Goal: Task Accomplishment & Management: Manage account settings

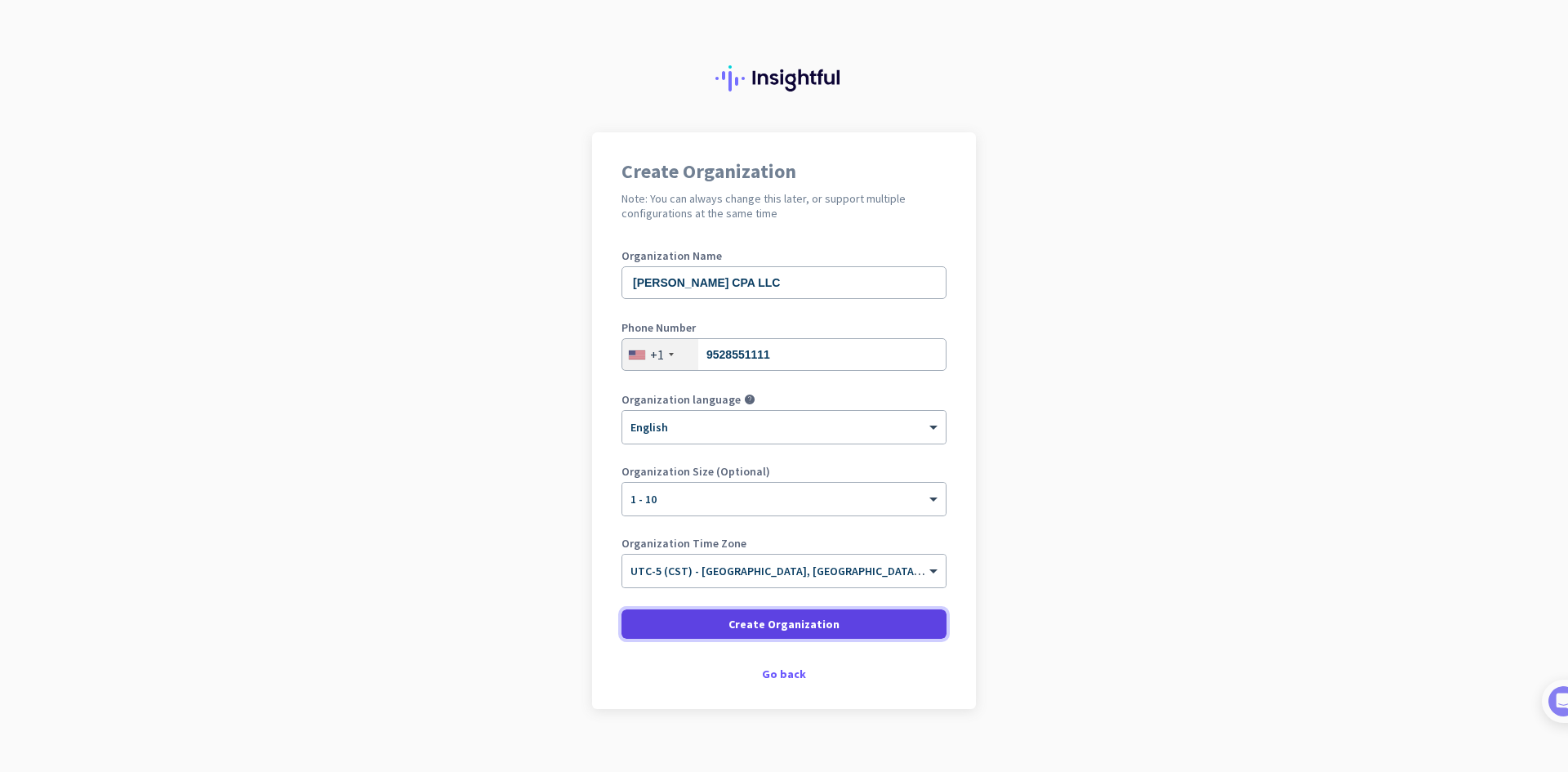
click at [761, 623] on span "Create Organization" at bounding box center [784, 625] width 111 height 17
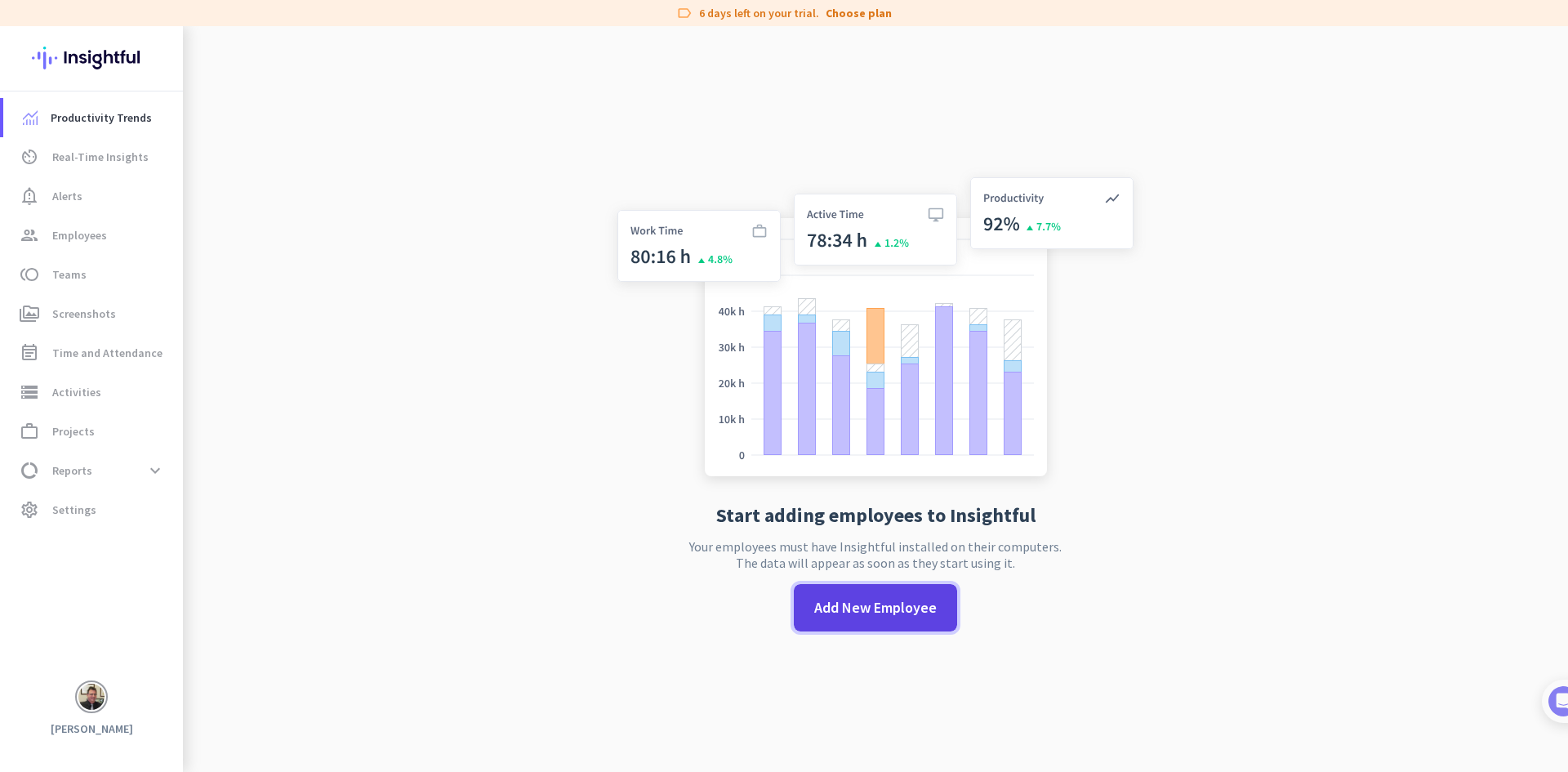
click at [842, 604] on span "Add New Employee" at bounding box center [875, 607] width 122 height 21
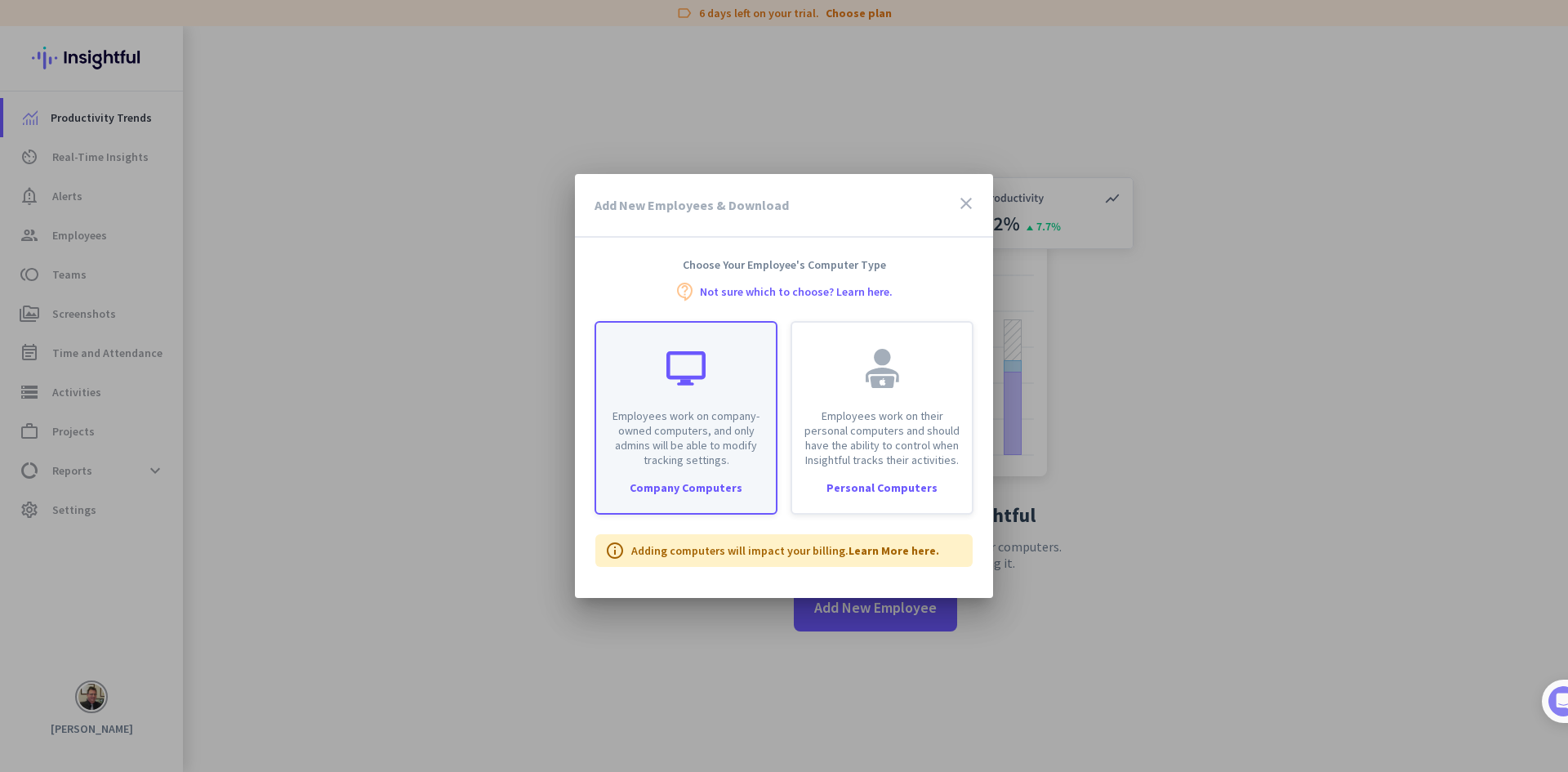
click at [675, 476] on div "Employees work on company-owned computers, and only admins will be able to modi…" at bounding box center [686, 418] width 183 height 193
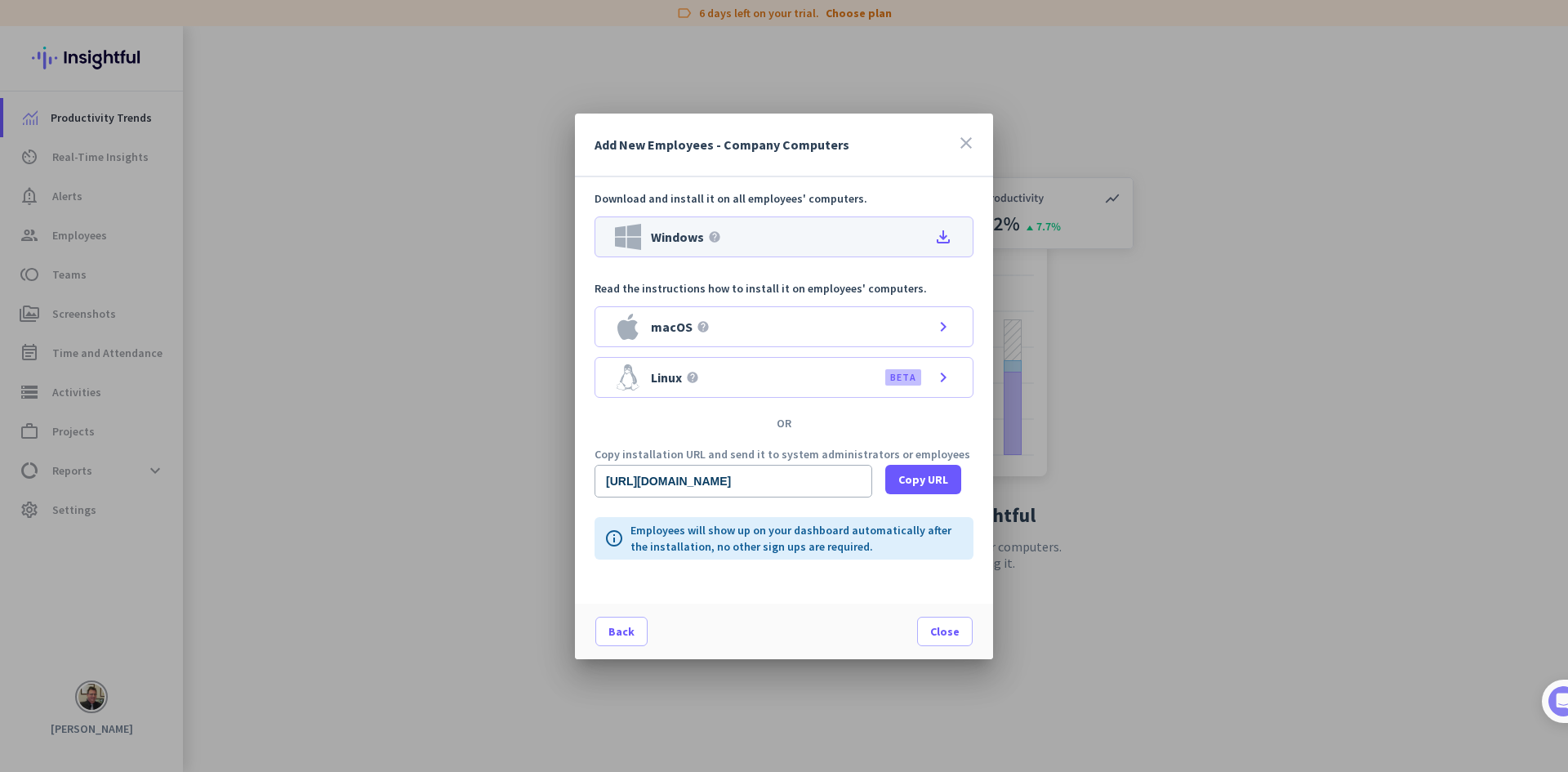
click at [726, 234] on div "Windows help file_download" at bounding box center [784, 237] width 378 height 41
click at [779, 249] on div "Windows help file_download" at bounding box center [784, 237] width 378 height 41
drag, startPoint x: 922, startPoint y: 490, endPoint x: 1229, endPoint y: 549, distance: 312.6
click at [1165, 545] on div "Add New Employees - Company Computers close Download and install it on all empl…" at bounding box center [784, 386] width 1568 height 772
click at [948, 633] on span "Close" at bounding box center [945, 632] width 29 height 17
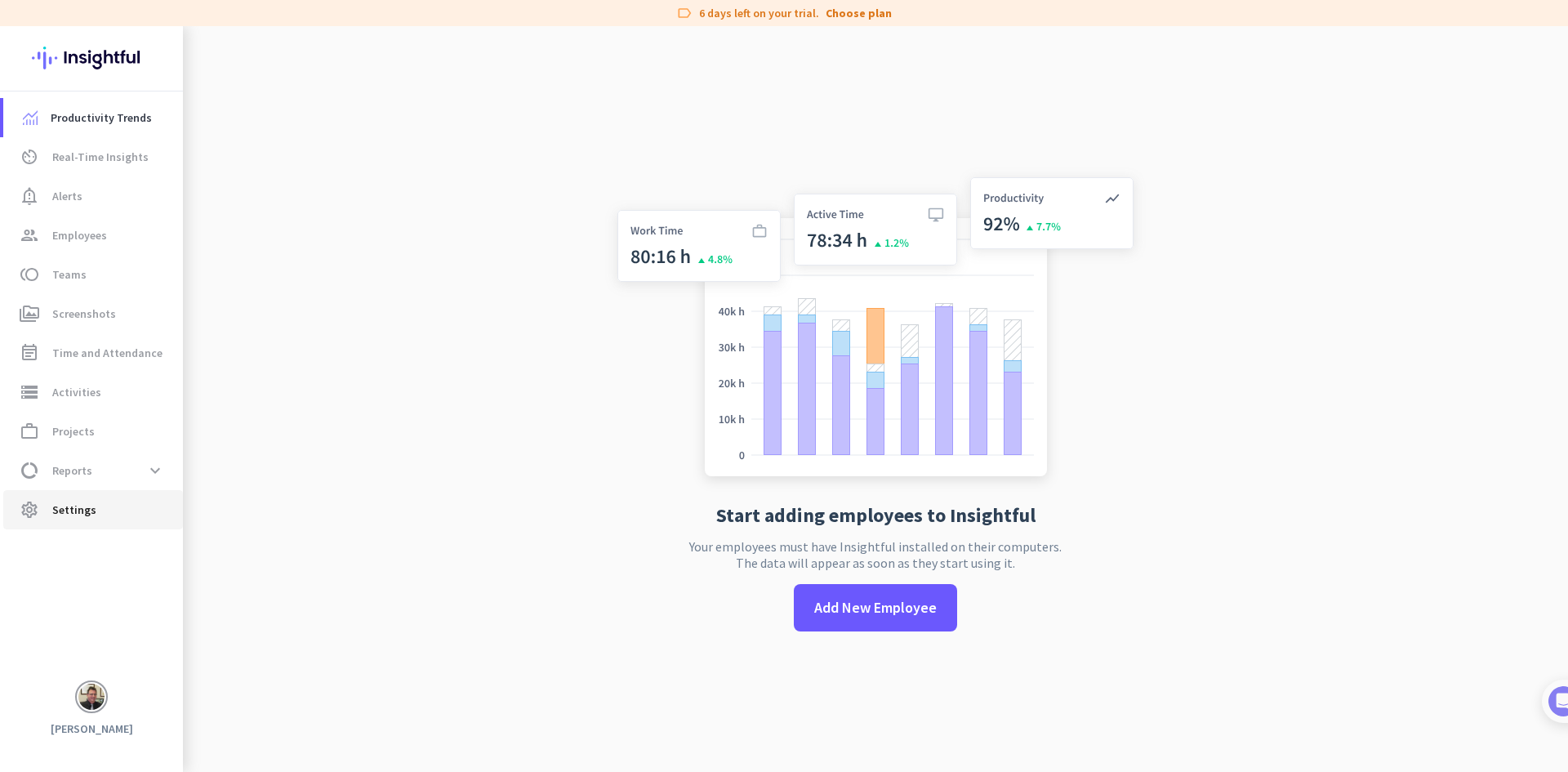
click at [67, 510] on span "Settings" at bounding box center [75, 509] width 44 height 19
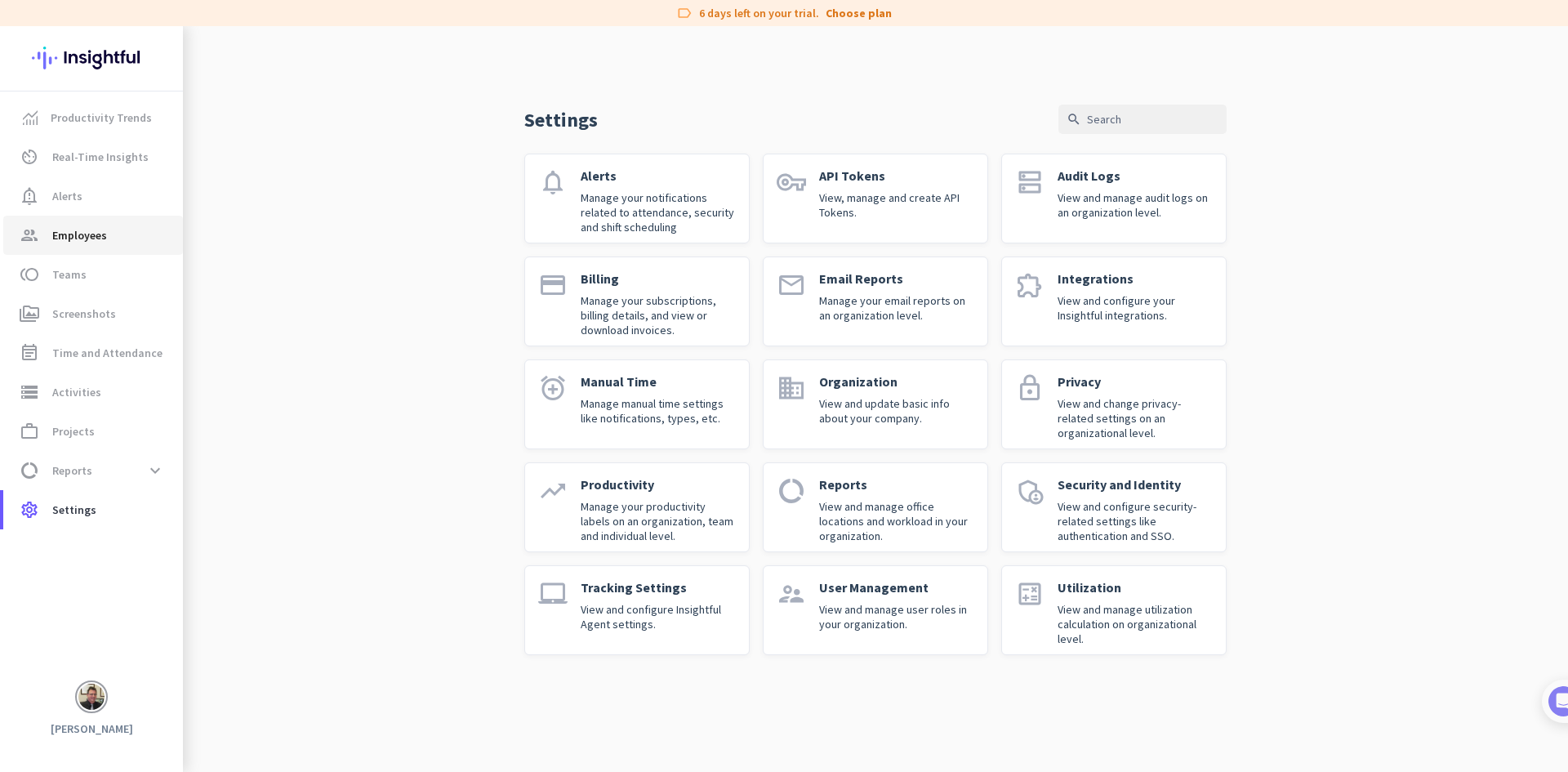
click at [79, 237] on span "Employees" at bounding box center [79, 235] width 54 height 19
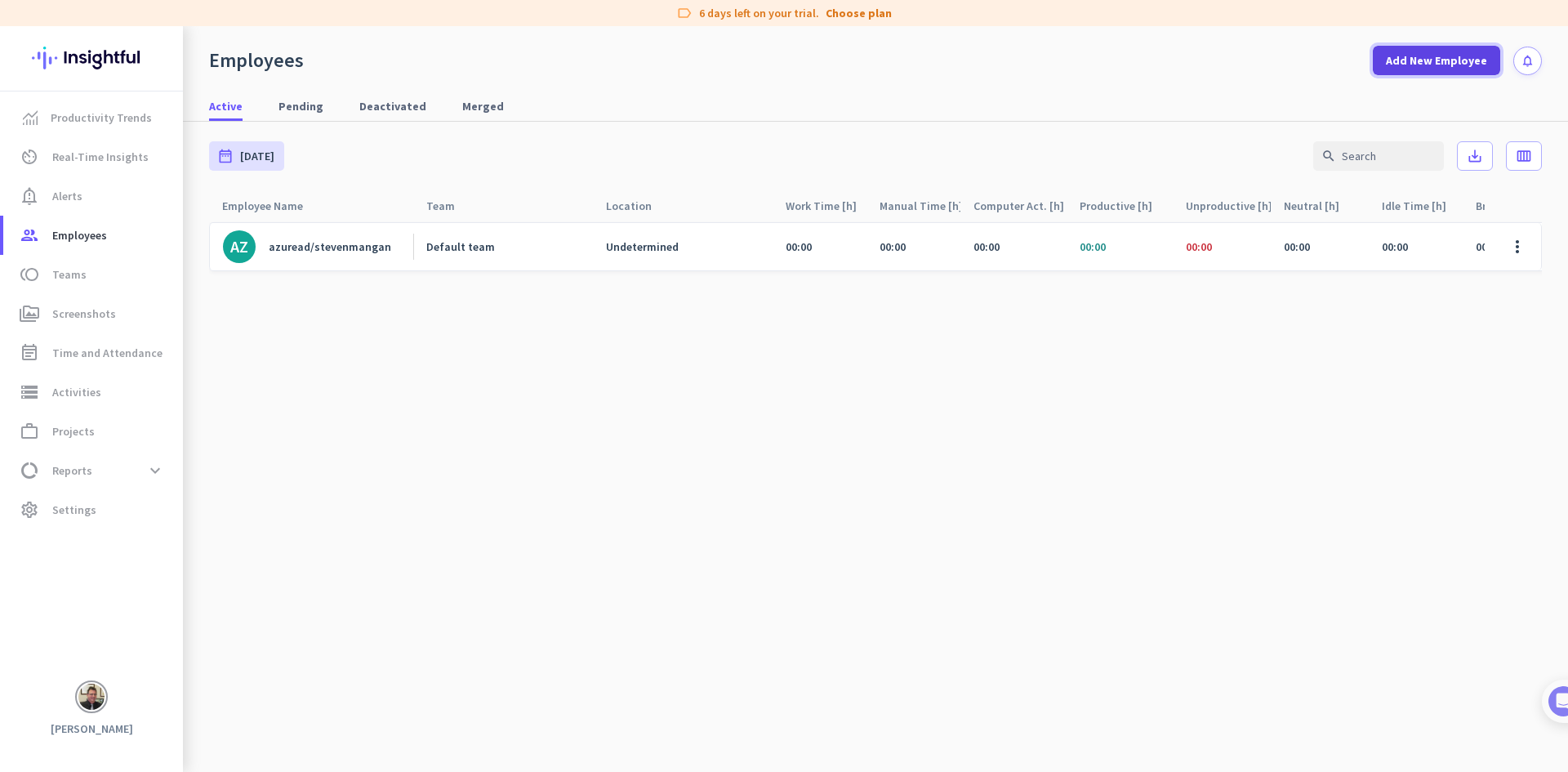
click at [1410, 62] on span "Add New Employee" at bounding box center [1436, 61] width 101 height 17
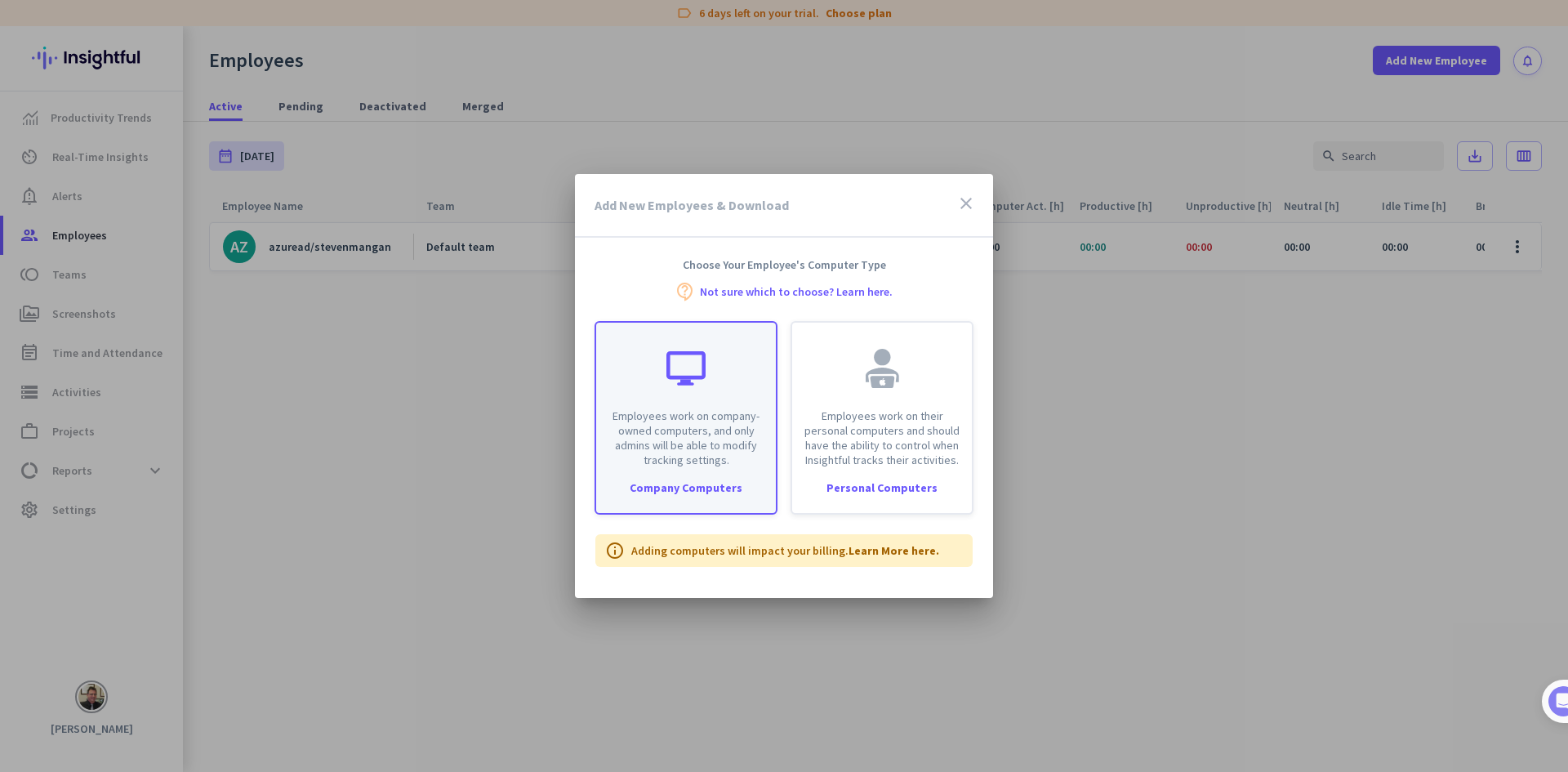
click at [682, 427] on p "Employees work on company-owned computers, and only admins will be able to modi…" at bounding box center [686, 438] width 160 height 59
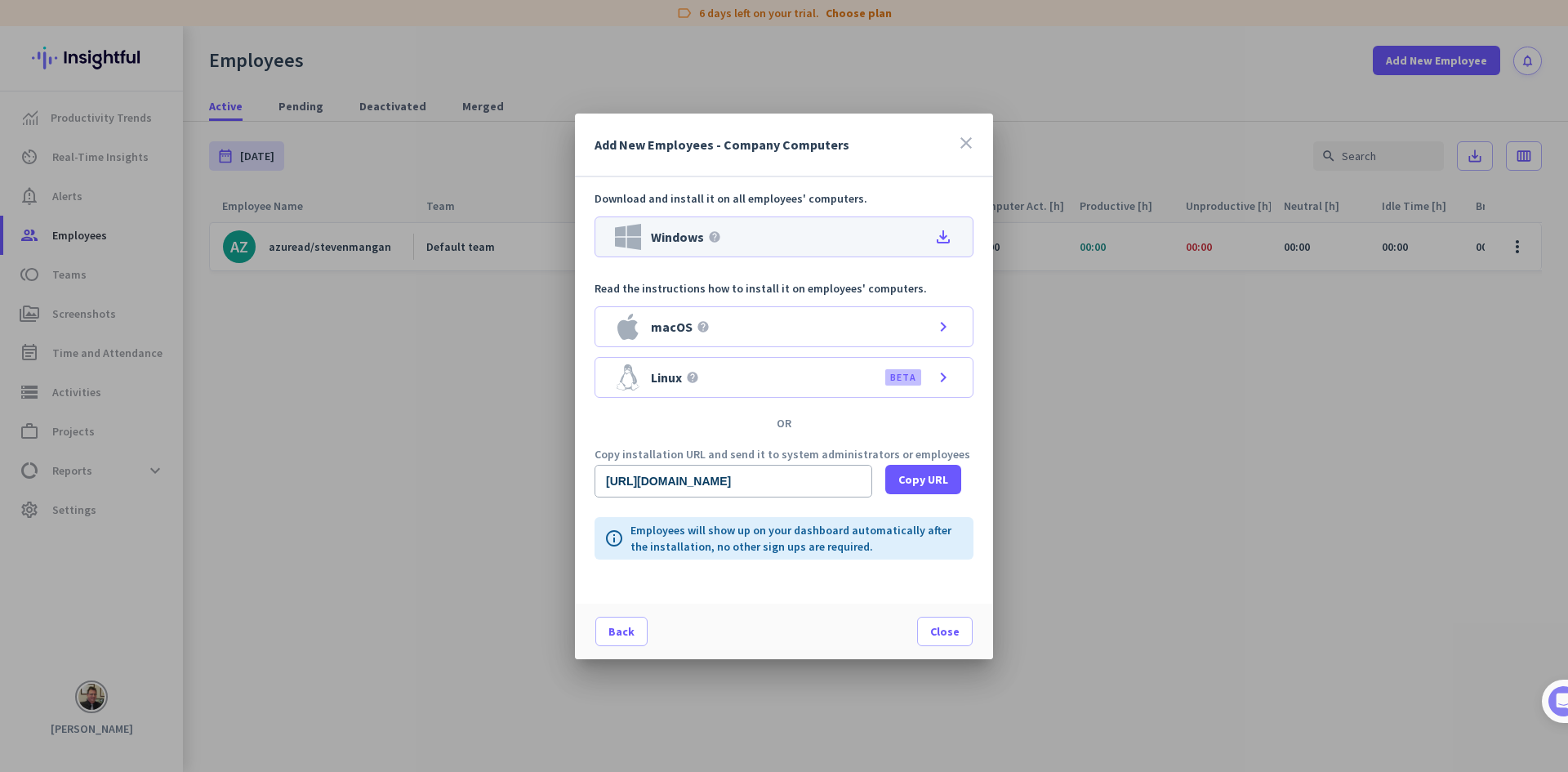
click at [756, 241] on div "Windows help file_download" at bounding box center [784, 237] width 378 height 41
click at [967, 137] on icon "close" at bounding box center [965, 143] width 19 height 19
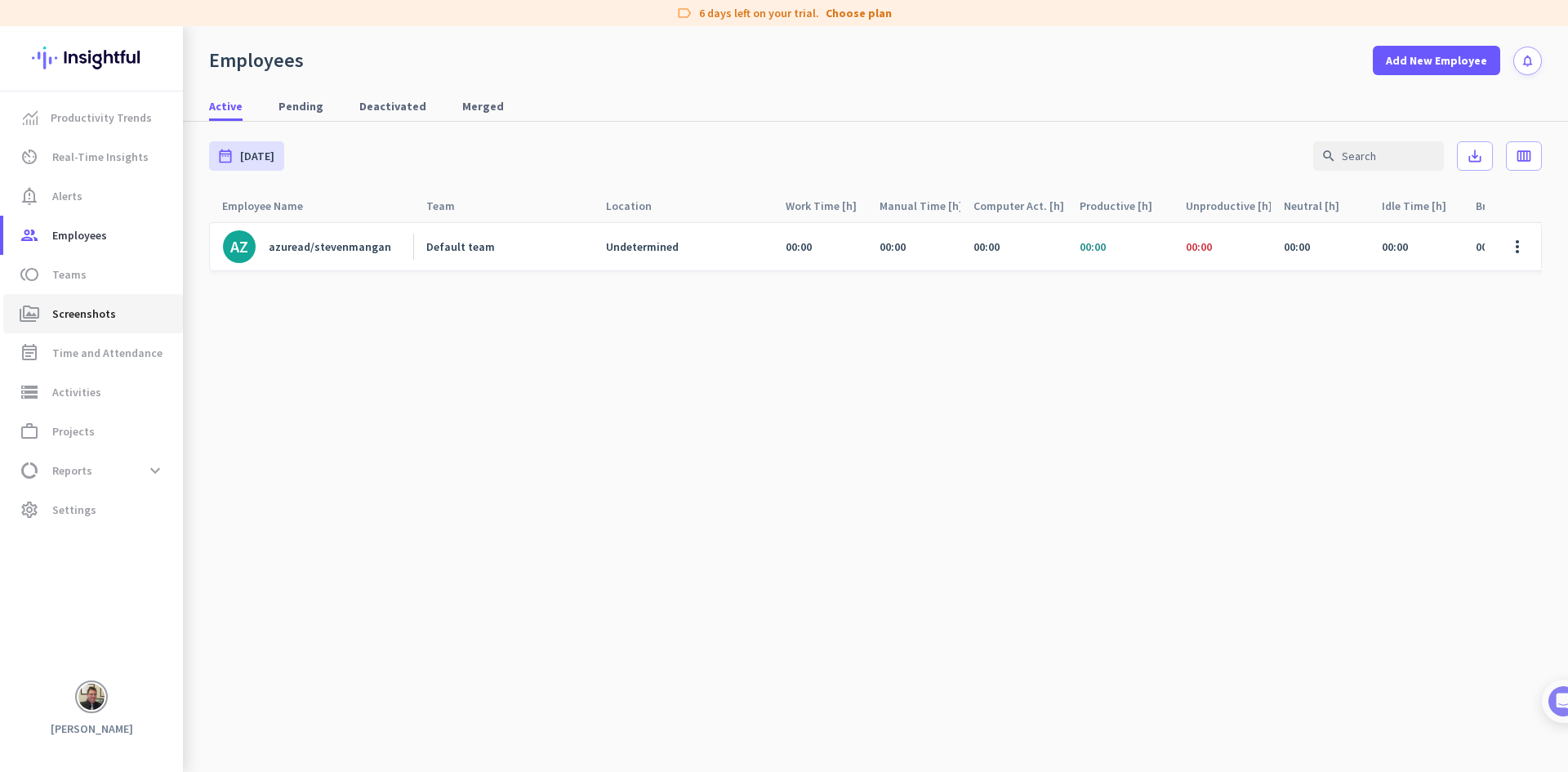
click at [98, 311] on span "Screenshots" at bounding box center [84, 313] width 64 height 19
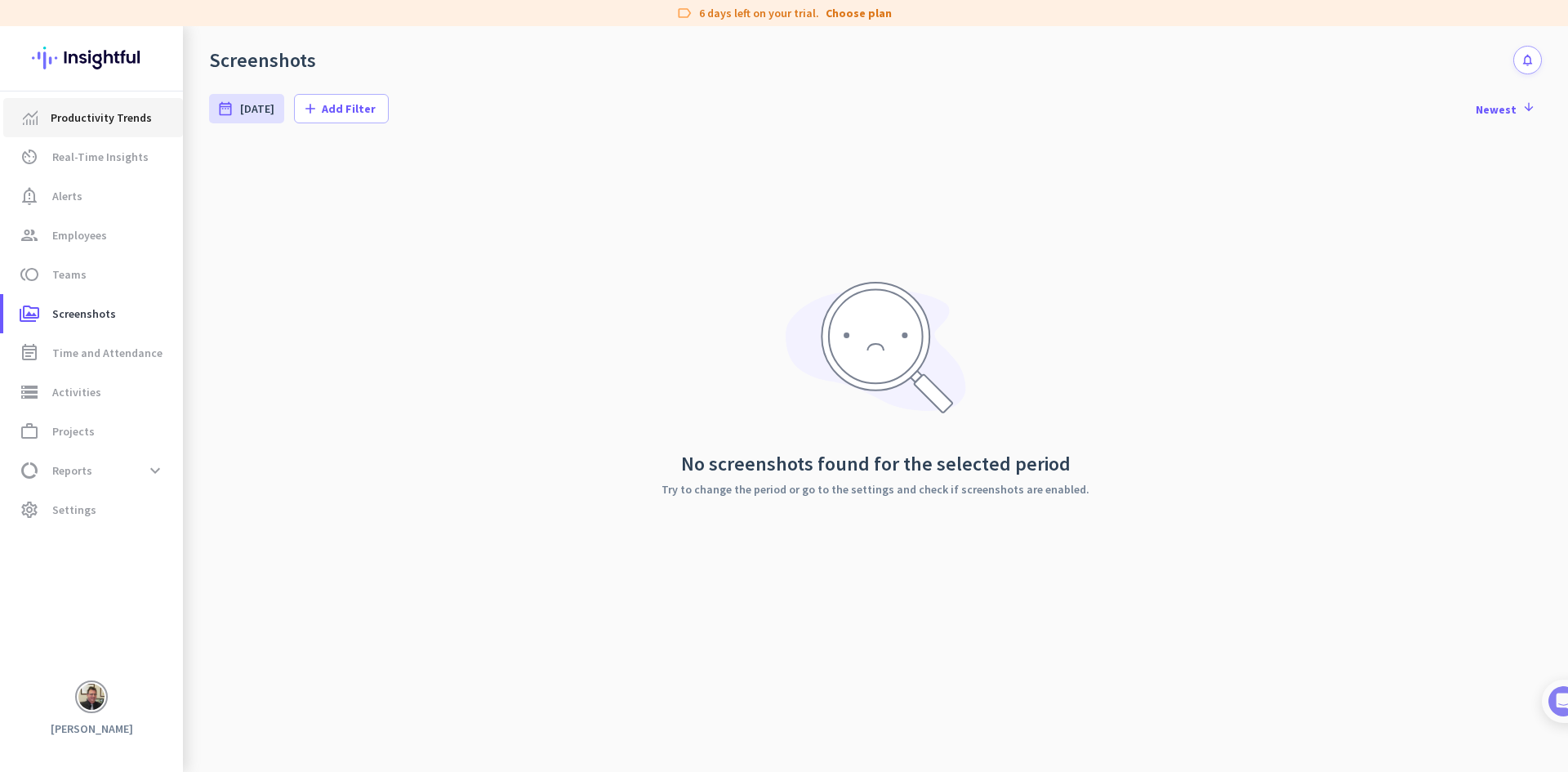
click at [96, 106] on link "Productivity Trends" at bounding box center [93, 117] width 180 height 40
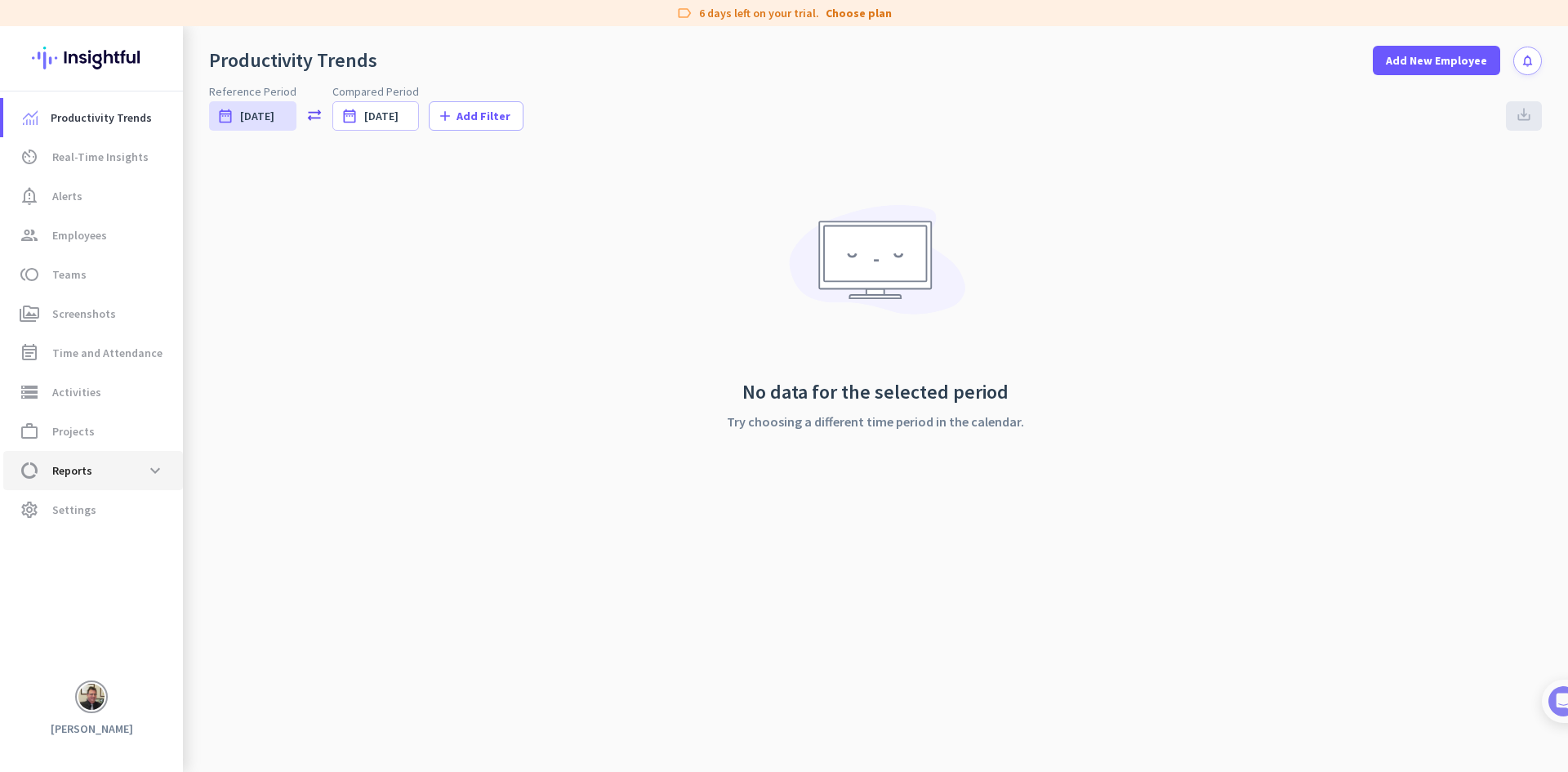
click at [89, 462] on span "Reports" at bounding box center [72, 470] width 40 height 19
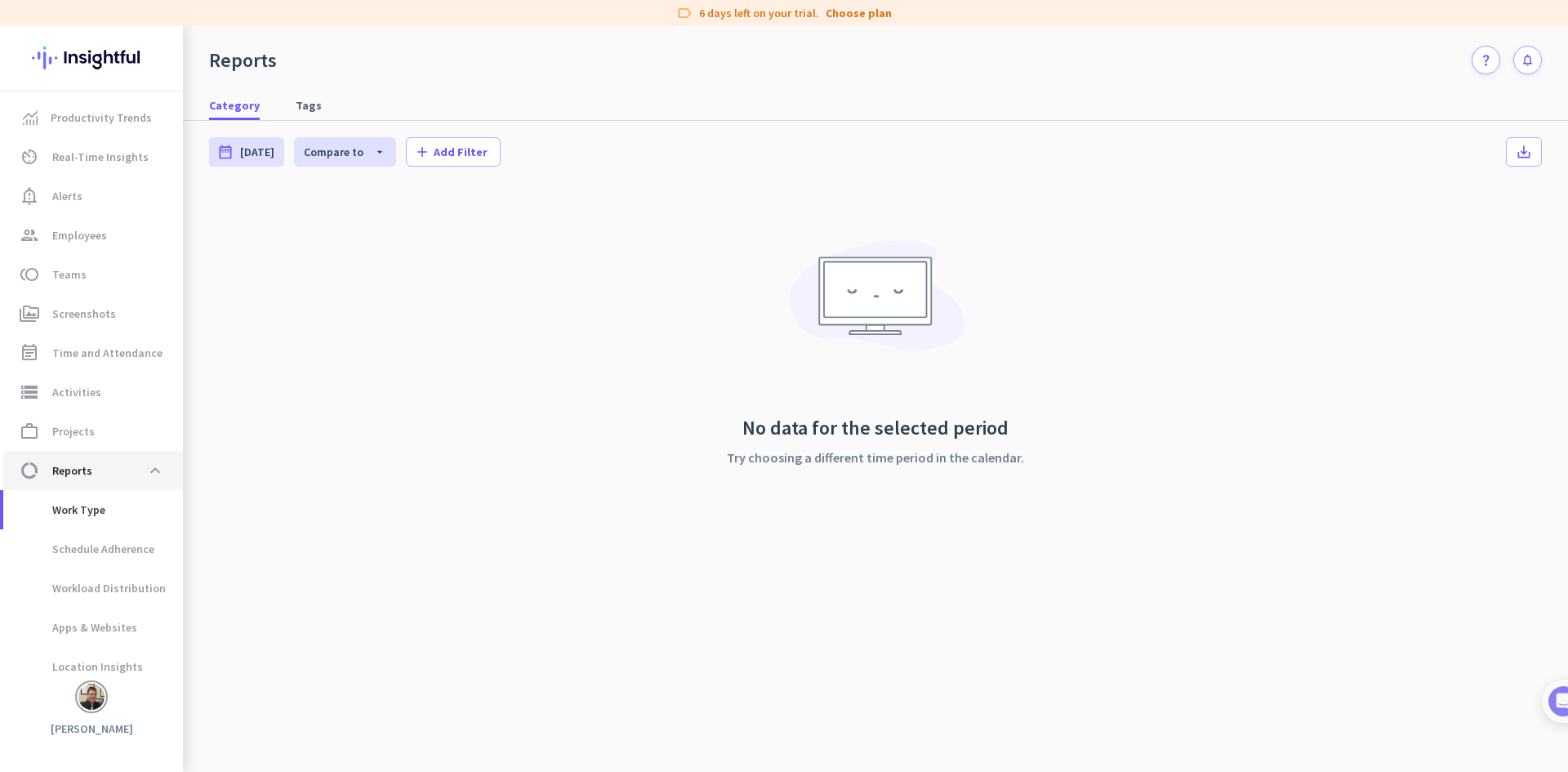
scroll to position [6, 0]
click at [256, 156] on span "[DATE]" at bounding box center [257, 152] width 34 height 17
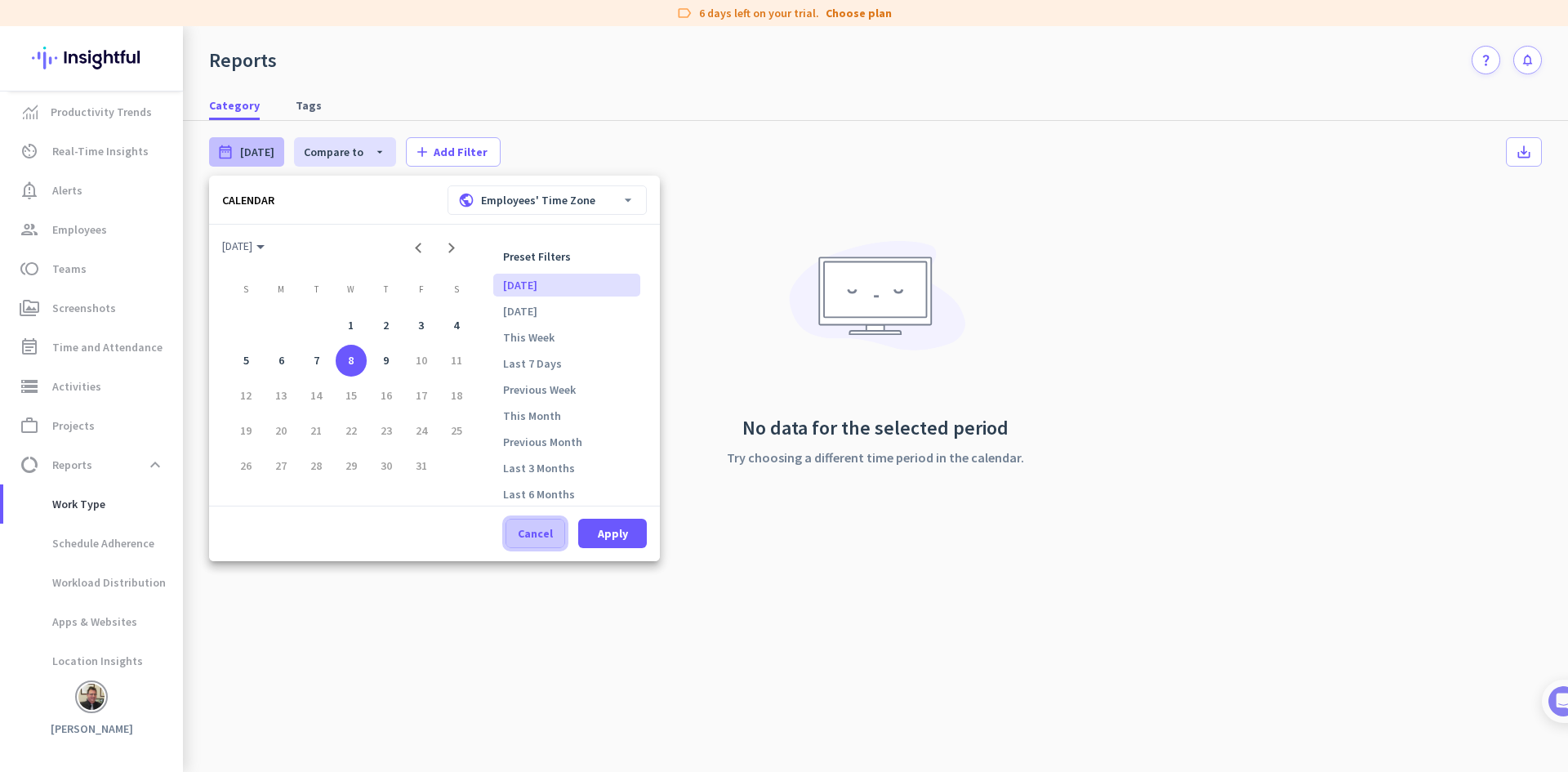
click at [538, 530] on span "Cancel" at bounding box center [535, 533] width 35 height 17
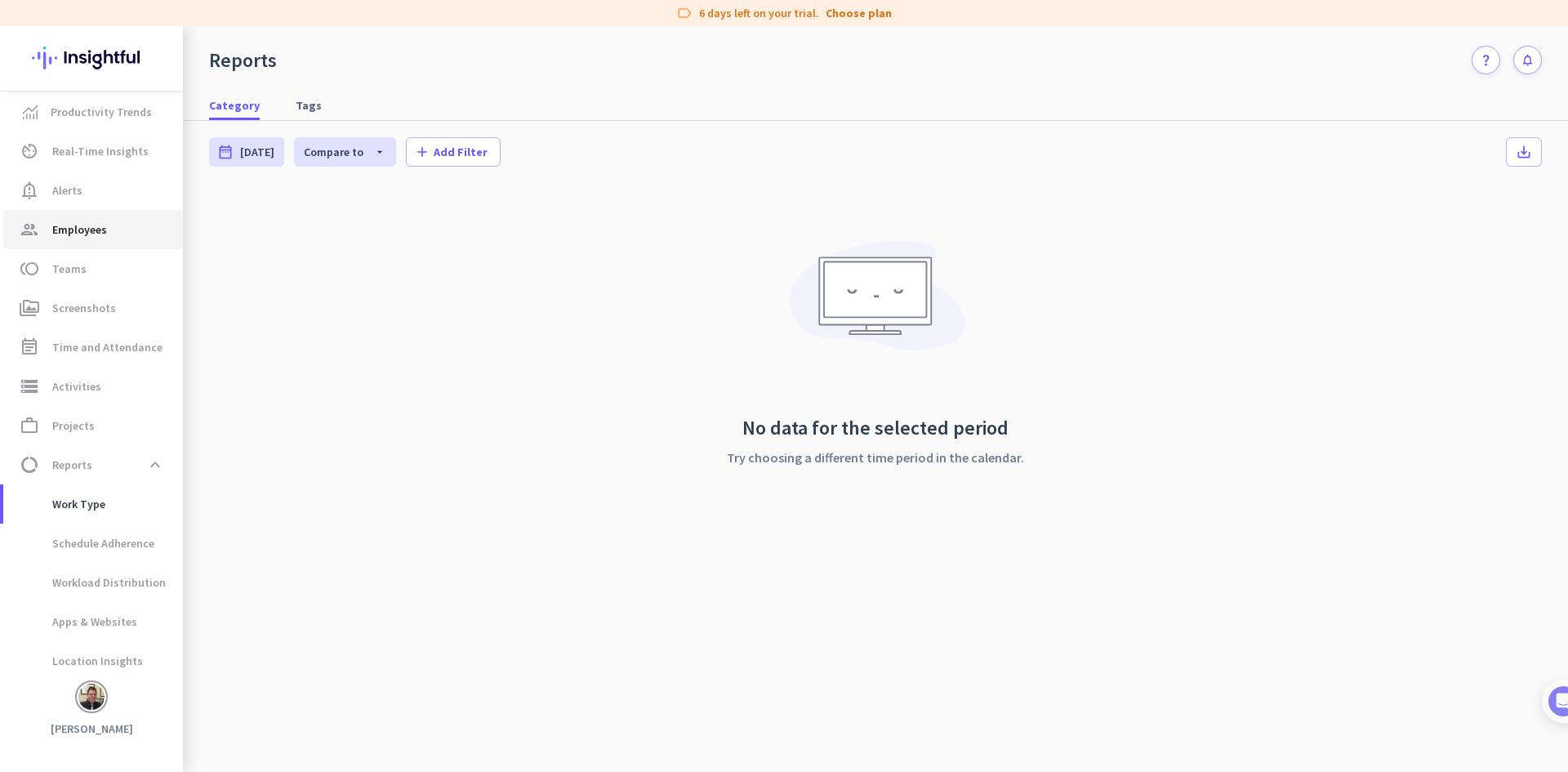
click at [68, 230] on span "Employees" at bounding box center [79, 229] width 54 height 19
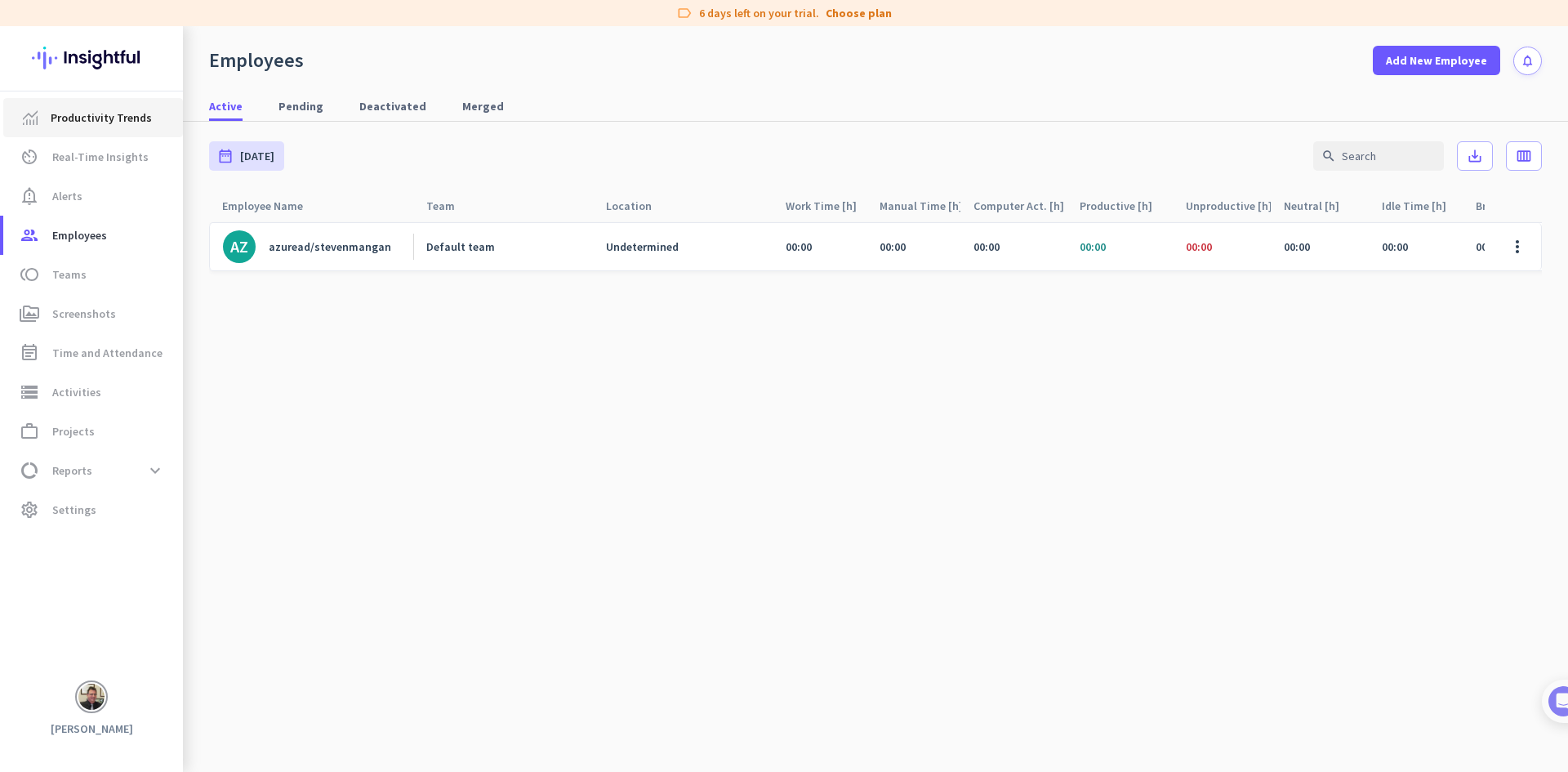
click at [88, 129] on link "Productivity Trends" at bounding box center [93, 117] width 180 height 40
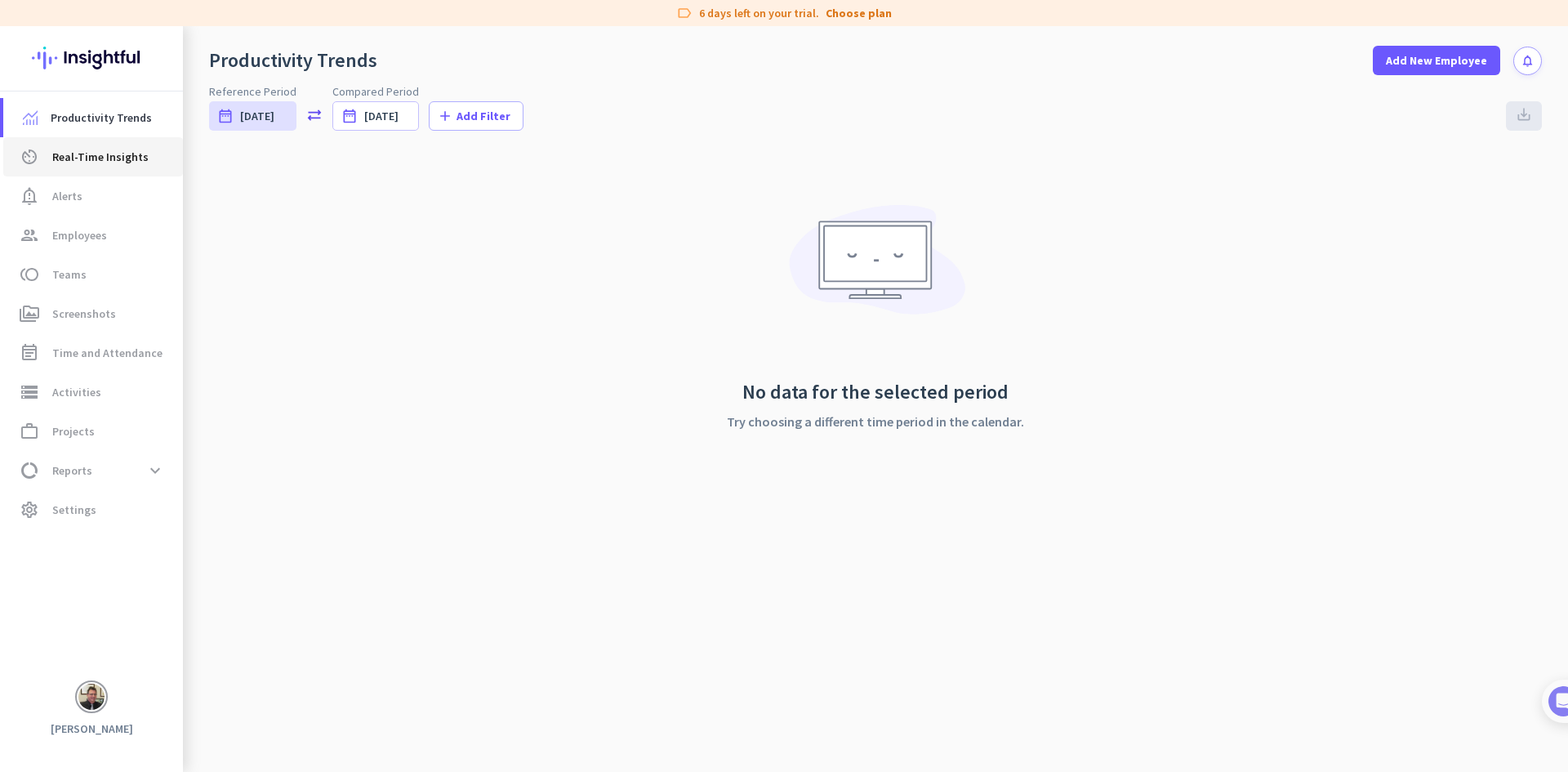
click at [111, 165] on span "Real-Time Insights" at bounding box center [100, 157] width 97 height 19
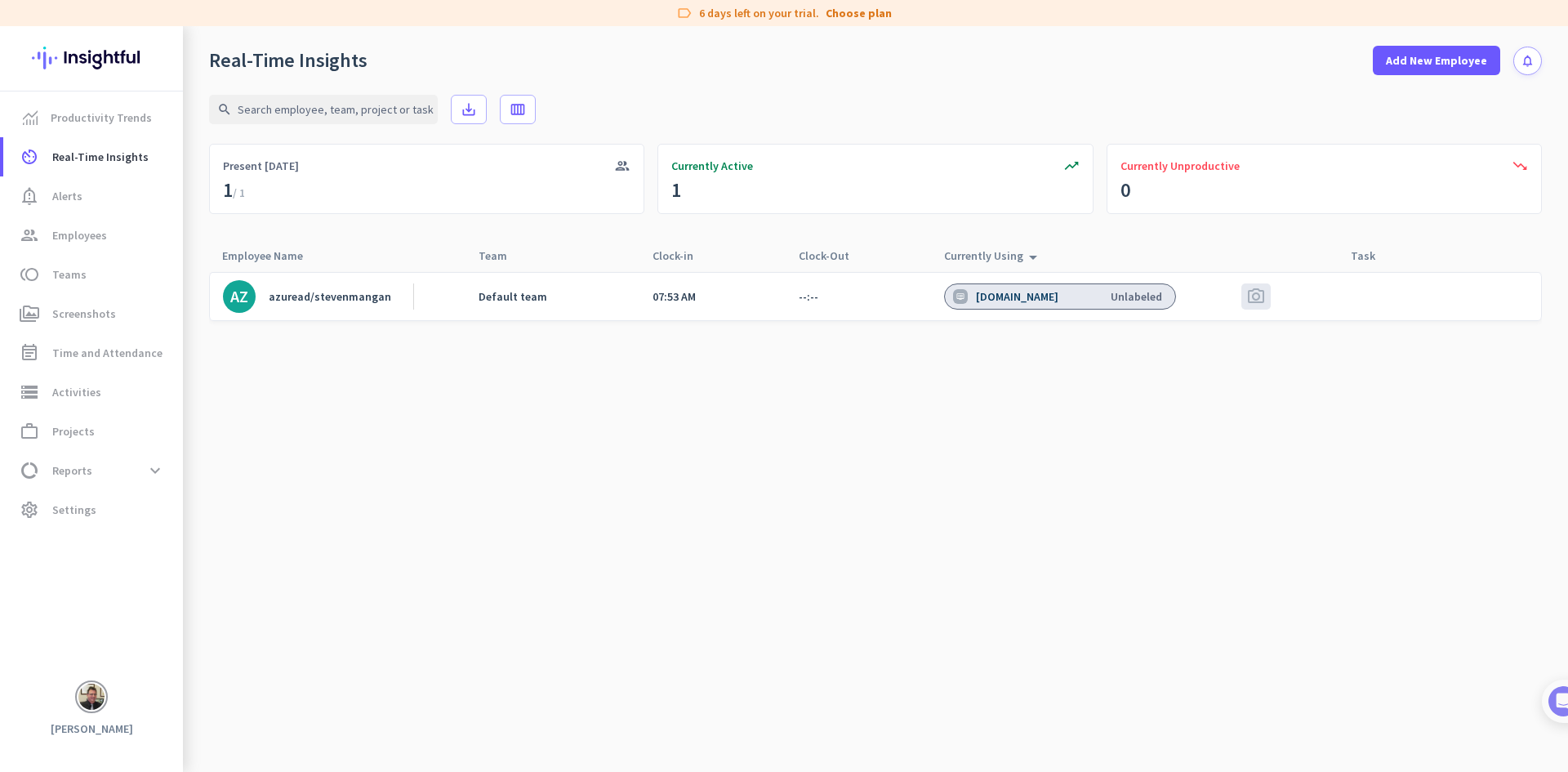
click at [91, 705] on img at bounding box center [91, 696] width 26 height 26
click at [145, 642] on span "Help" at bounding box center [181, 639] width 99 height 15
click at [99, 707] on img at bounding box center [91, 696] width 26 height 26
click at [275, 614] on h3 "[PERSON_NAME] CPA LLC" at bounding box center [320, 615] width 140 height 13
click at [102, 693] on img at bounding box center [91, 696] width 26 height 26
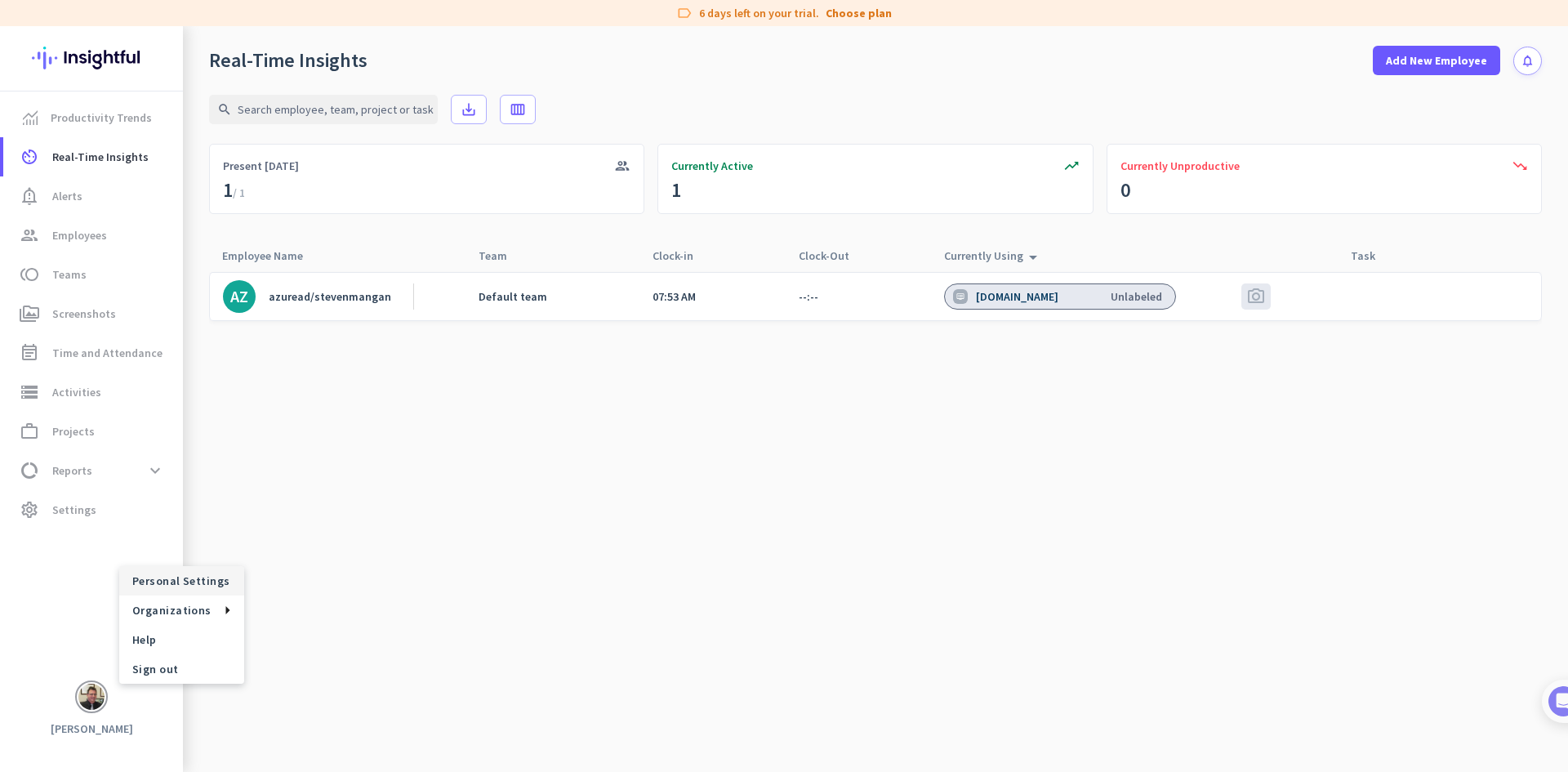
click at [198, 579] on span "Personal Settings" at bounding box center [181, 581] width 99 height 15
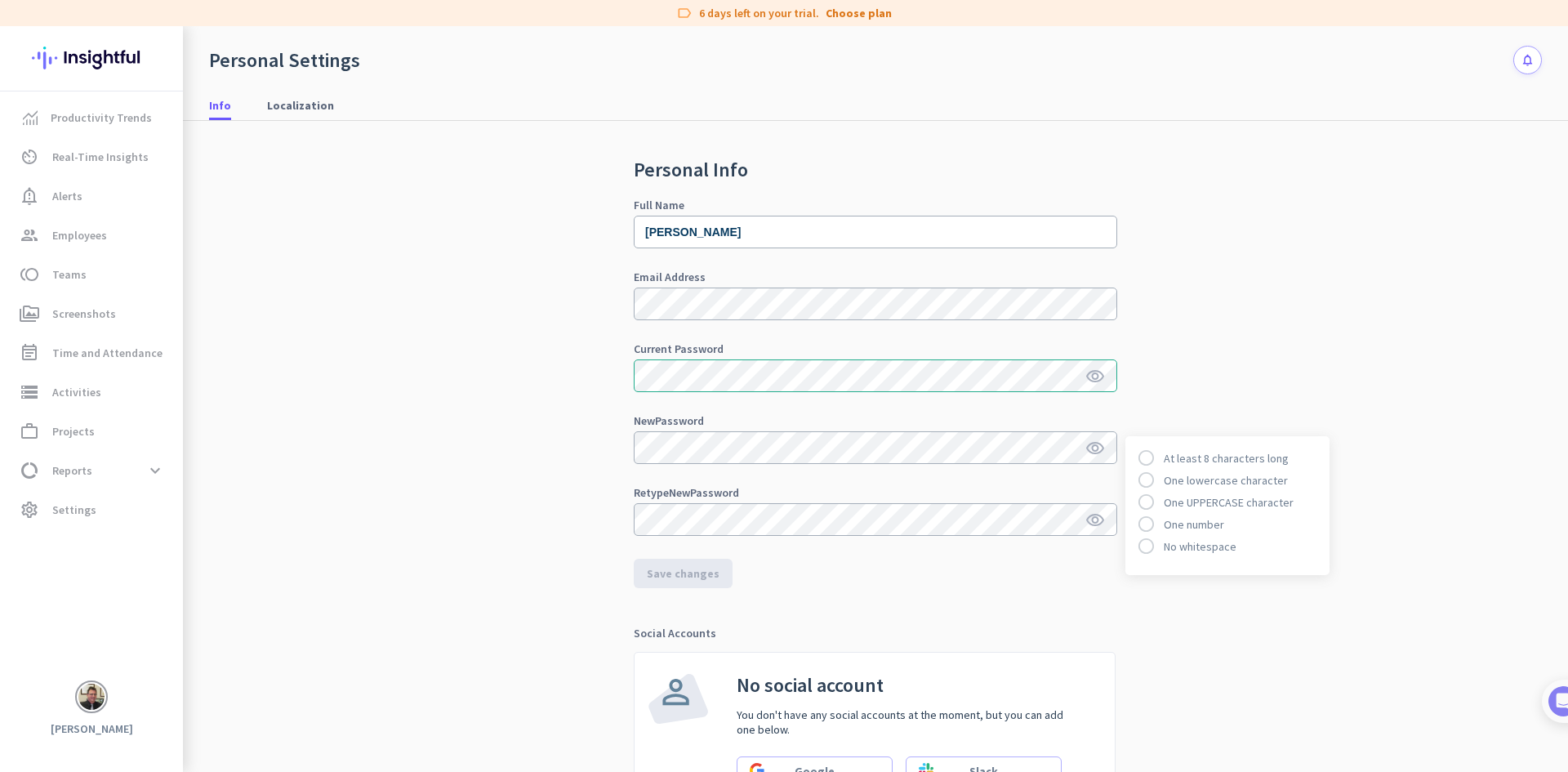
click at [1088, 379] on icon "visibility" at bounding box center [1095, 376] width 19 height 19
click at [1040, 346] on div "Current Password" at bounding box center [875, 348] width 483 height 11
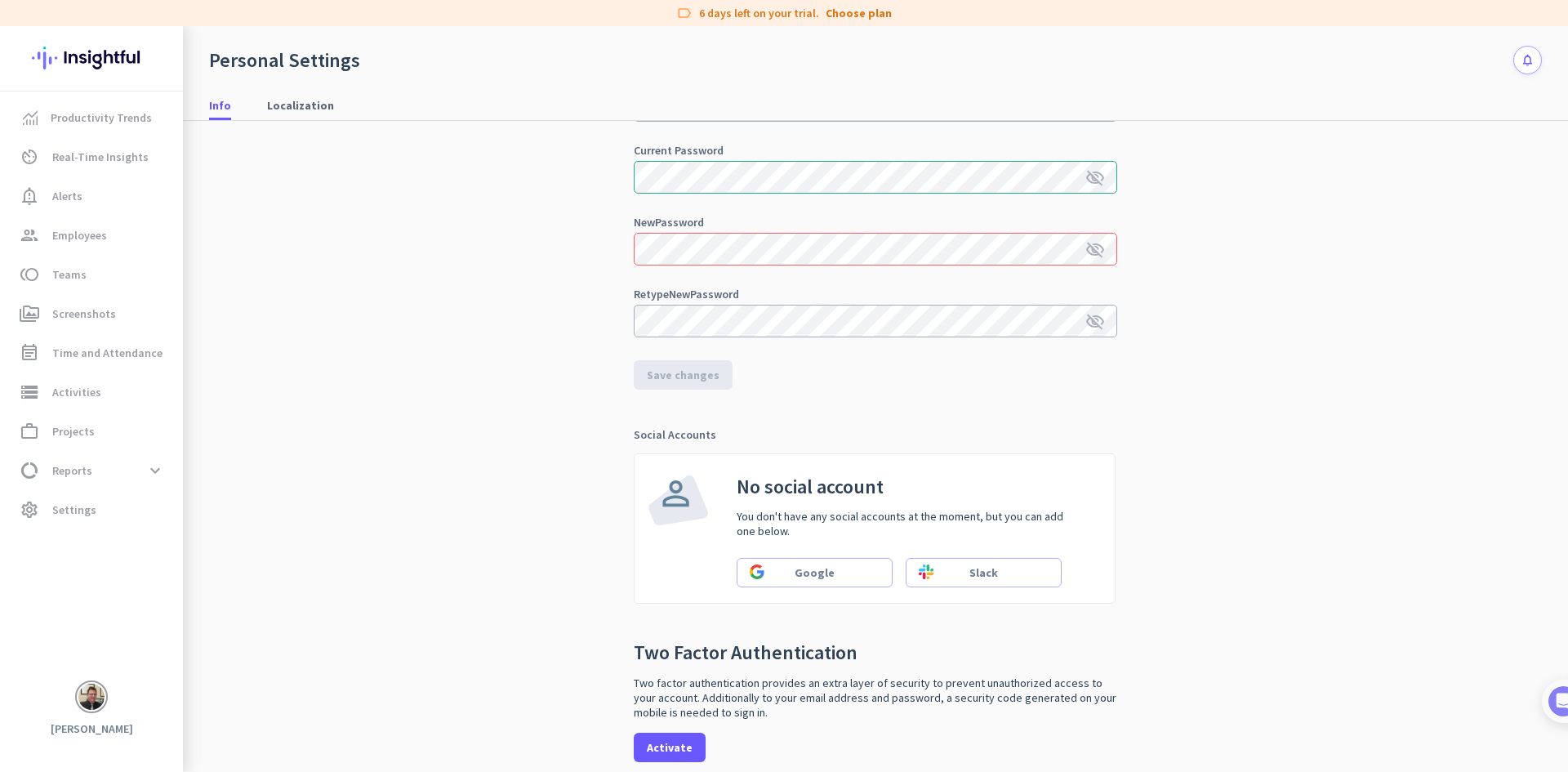
scroll to position [267, 0]
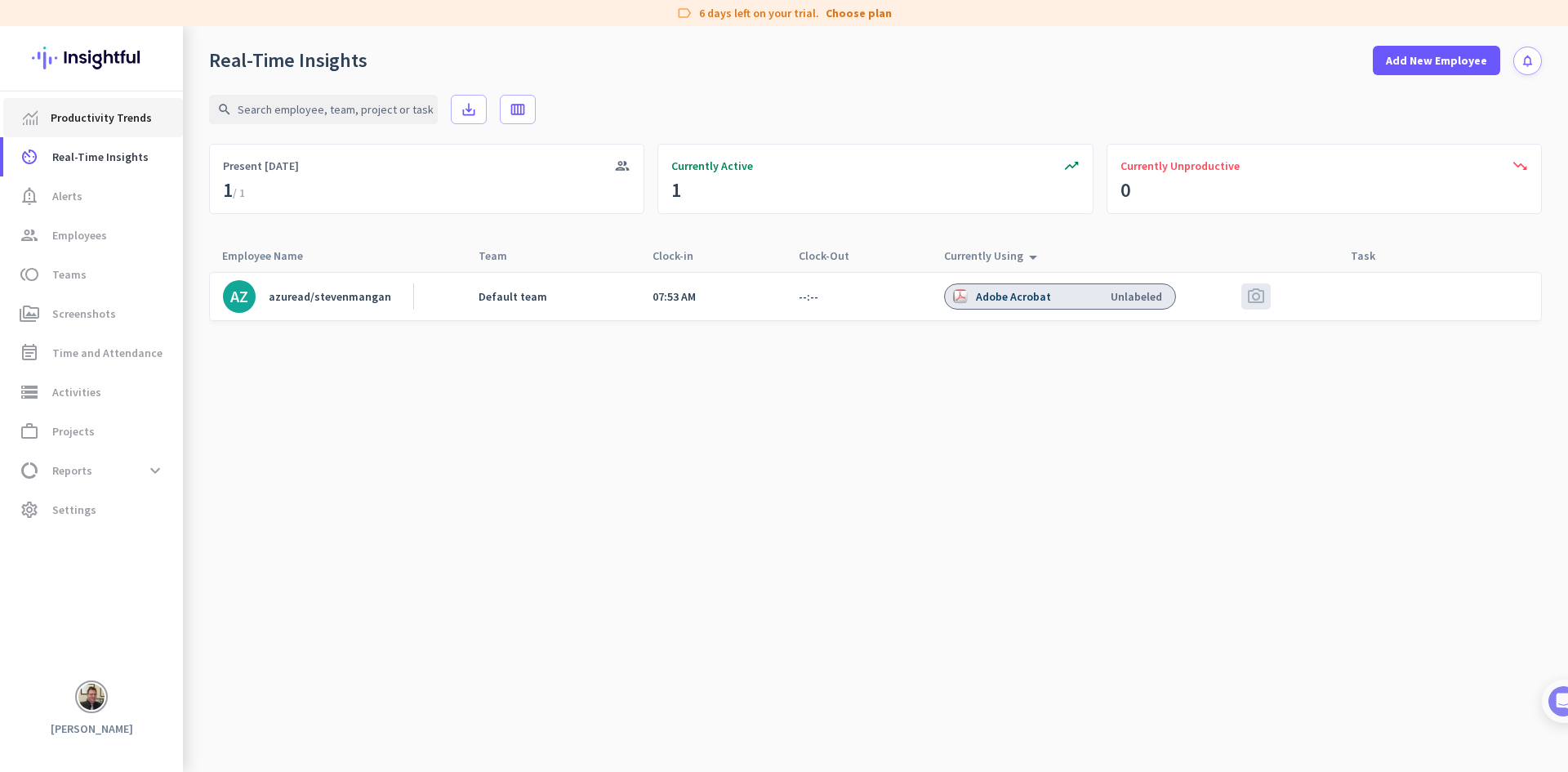
click at [80, 117] on span "Productivity Trends" at bounding box center [101, 117] width 101 height 19
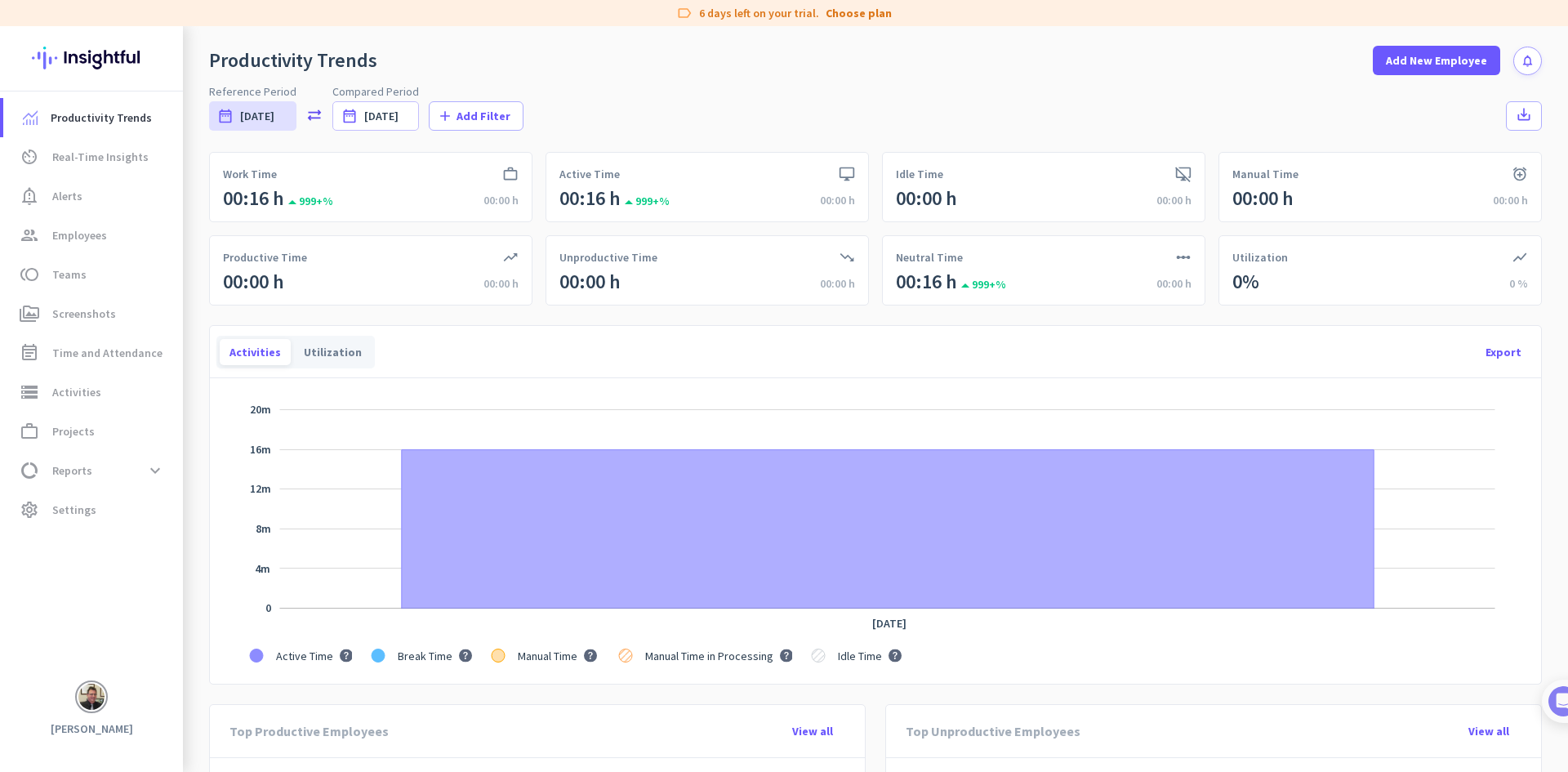
click at [92, 696] on img at bounding box center [91, 696] width 26 height 26
click at [160, 643] on span "Help" at bounding box center [181, 639] width 99 height 15
click at [1401, 57] on span "Add New Employee" at bounding box center [1436, 61] width 101 height 17
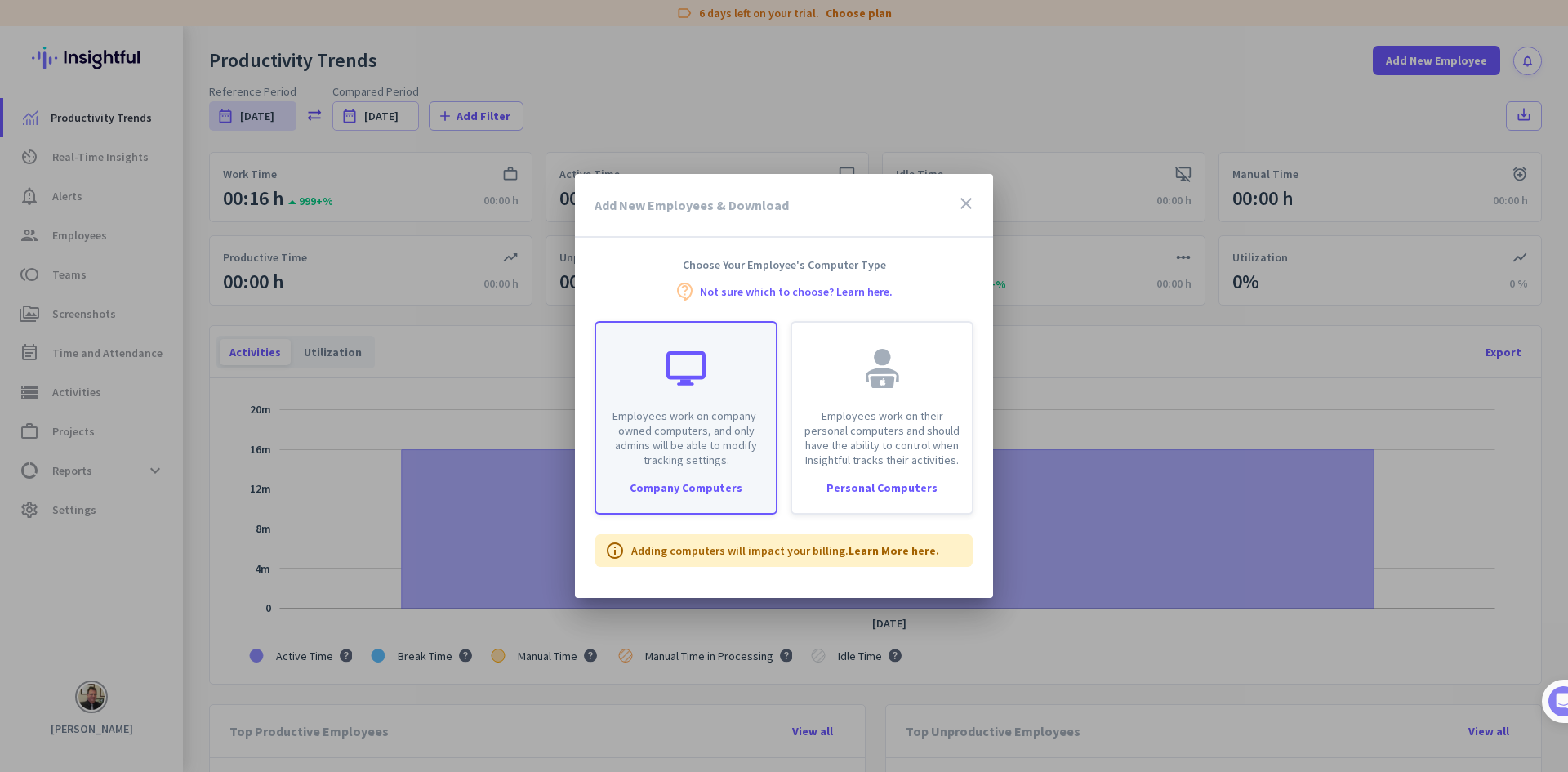
click at [625, 429] on p "Employees work on company-owned computers, and only admins will be able to modi…" at bounding box center [686, 438] width 160 height 59
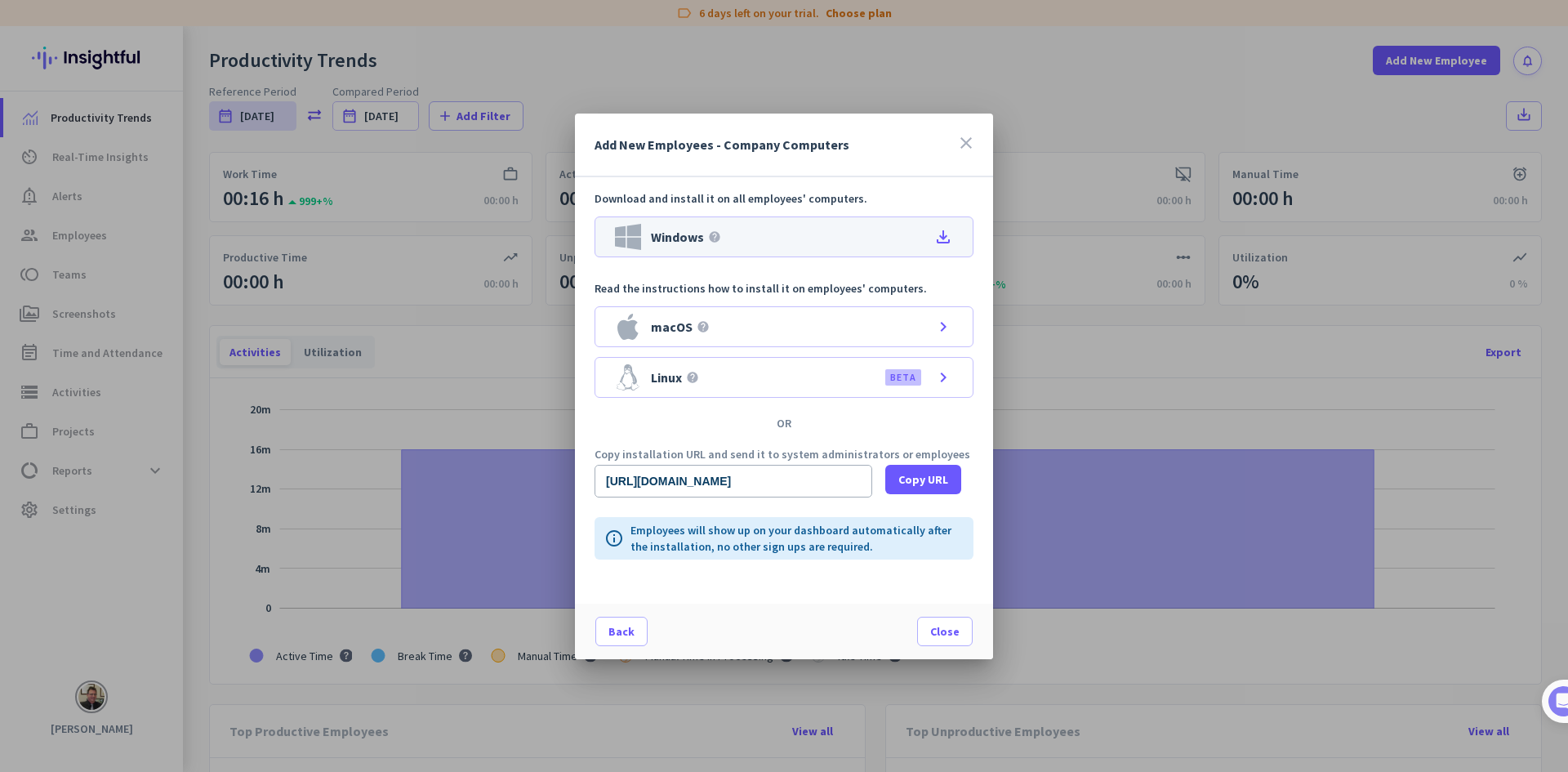
click at [756, 217] on div "Windows help file_download" at bounding box center [784, 237] width 378 height 41
click at [930, 627] on span at bounding box center [945, 631] width 54 height 40
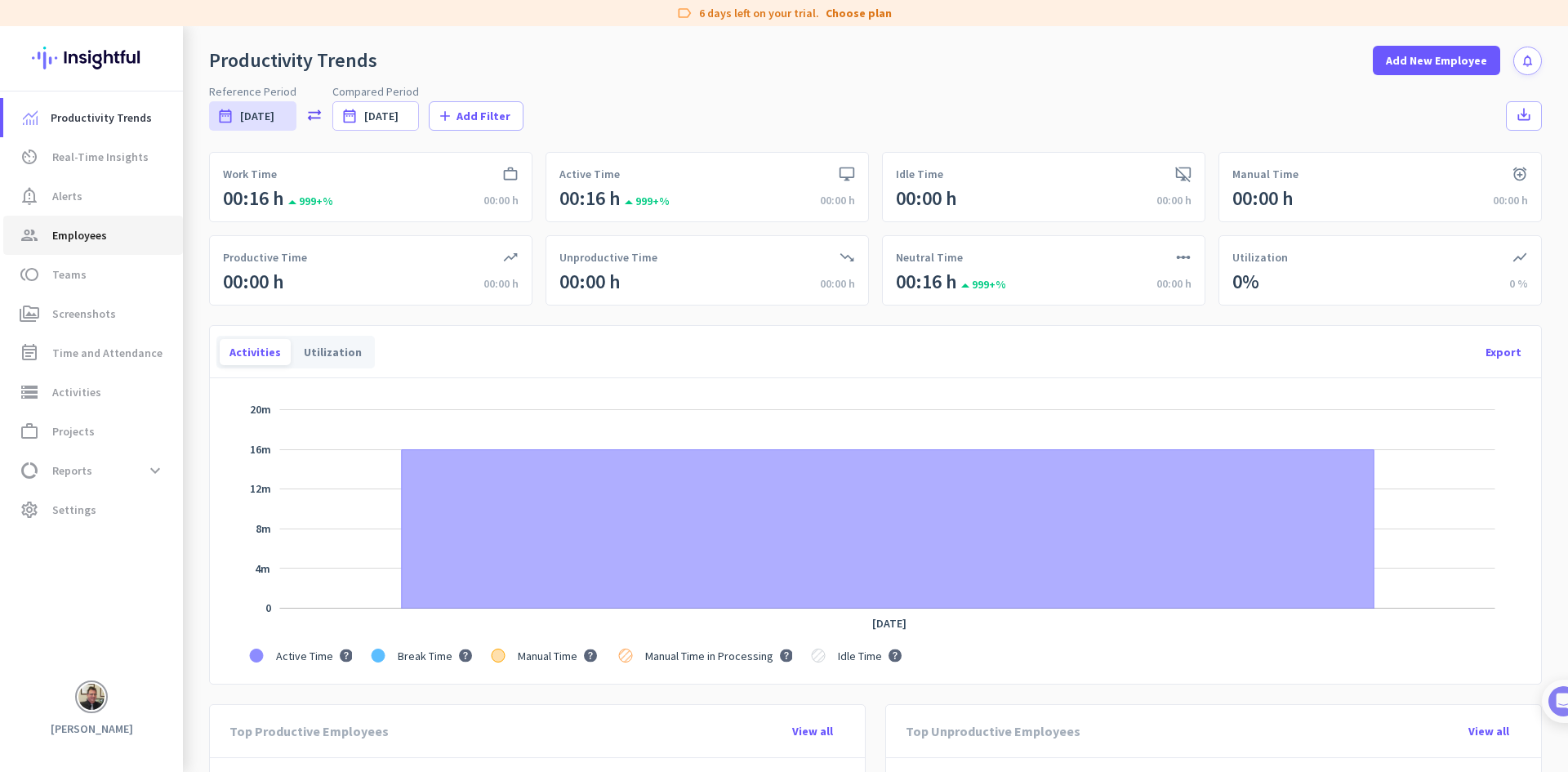
click at [47, 228] on span "group Employees" at bounding box center [93, 235] width 154 height 19
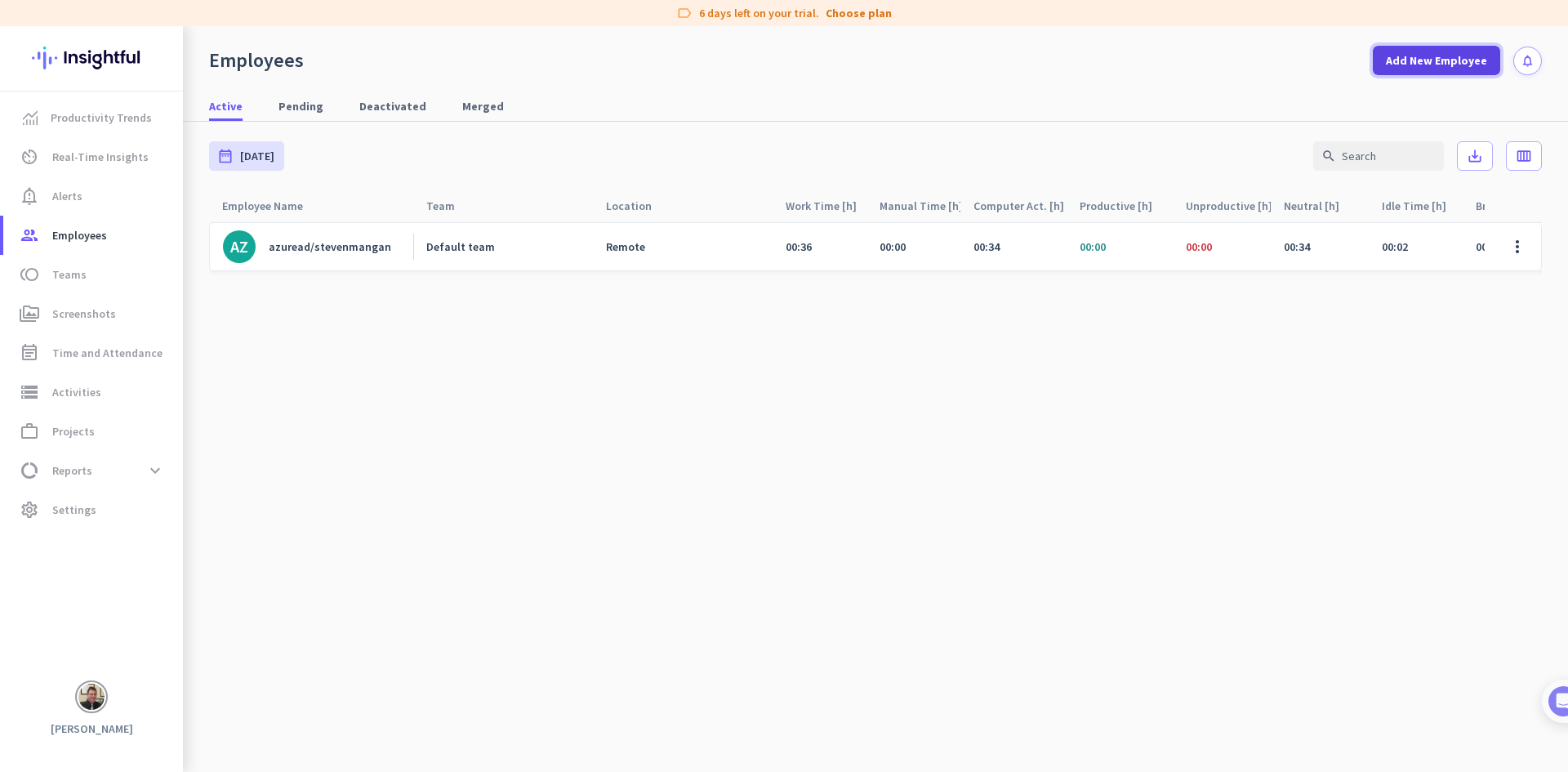
click at [1411, 57] on span "Add New Employee" at bounding box center [1436, 61] width 101 height 17
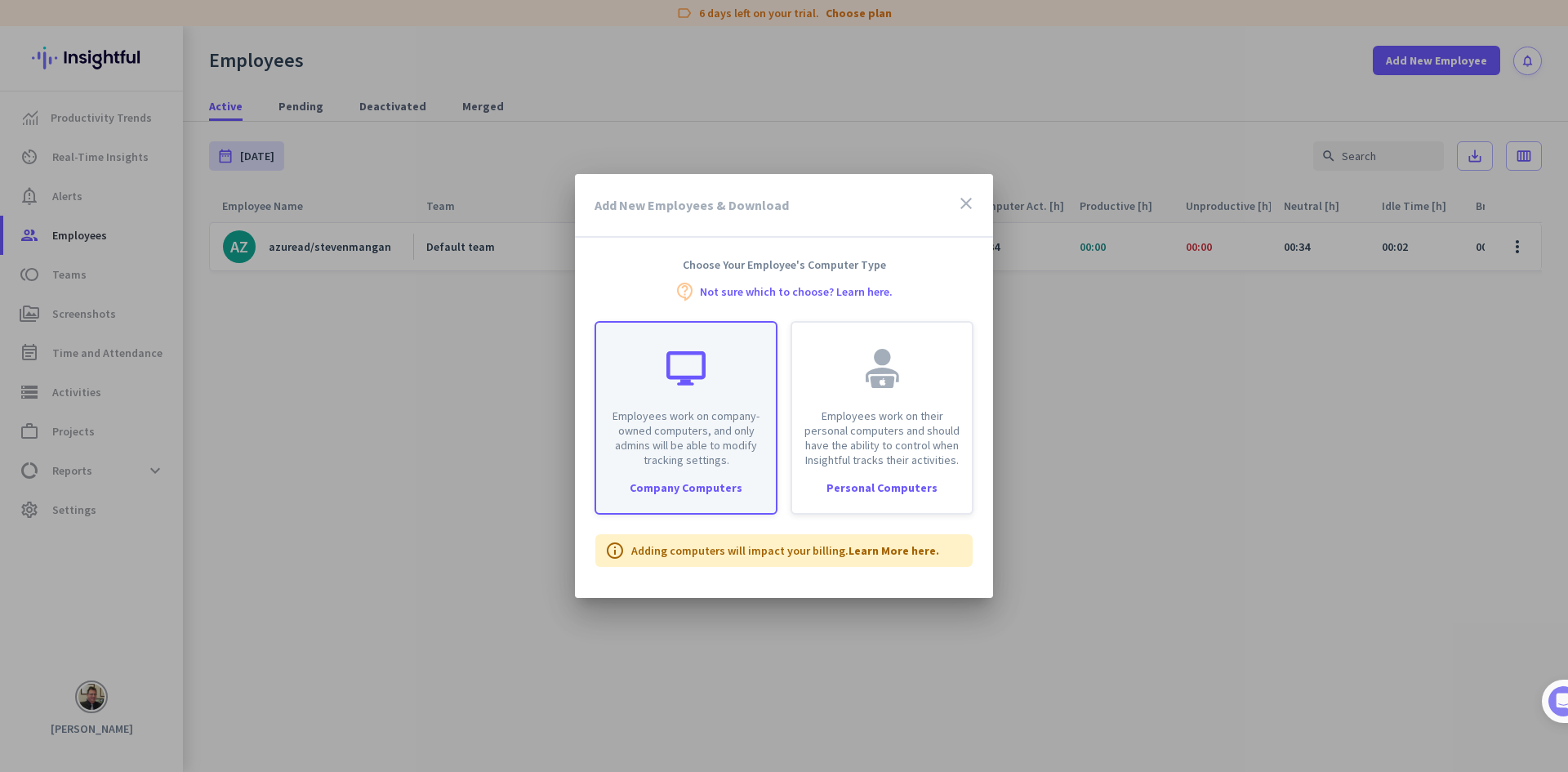
click at [674, 389] on div "Employees work on company-owned computers, and only admins will be able to modi…" at bounding box center [685, 394] width 180 height 145
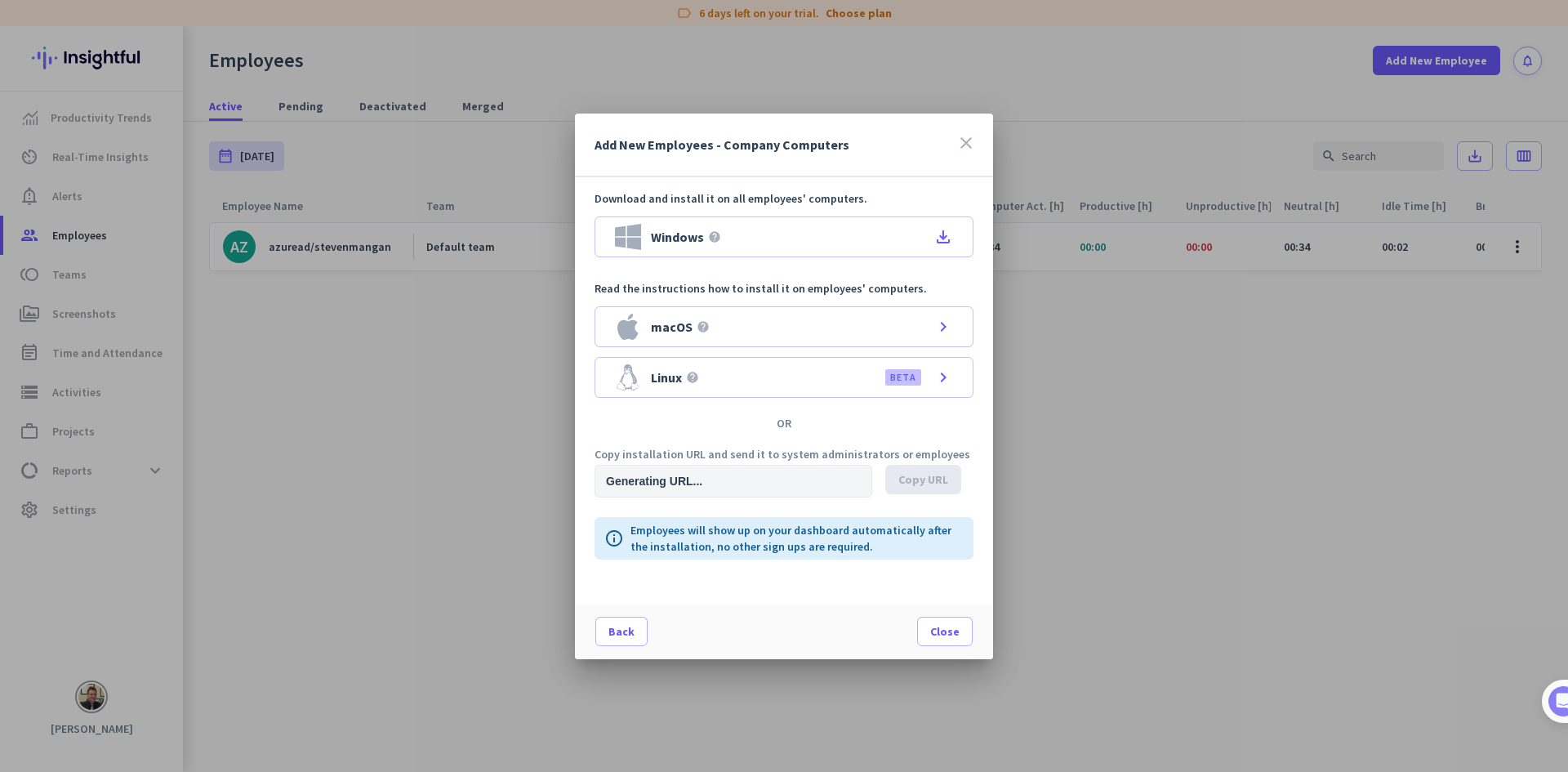
type input "[URL][DOMAIN_NAME]"
click at [941, 628] on span "Close" at bounding box center [945, 632] width 29 height 17
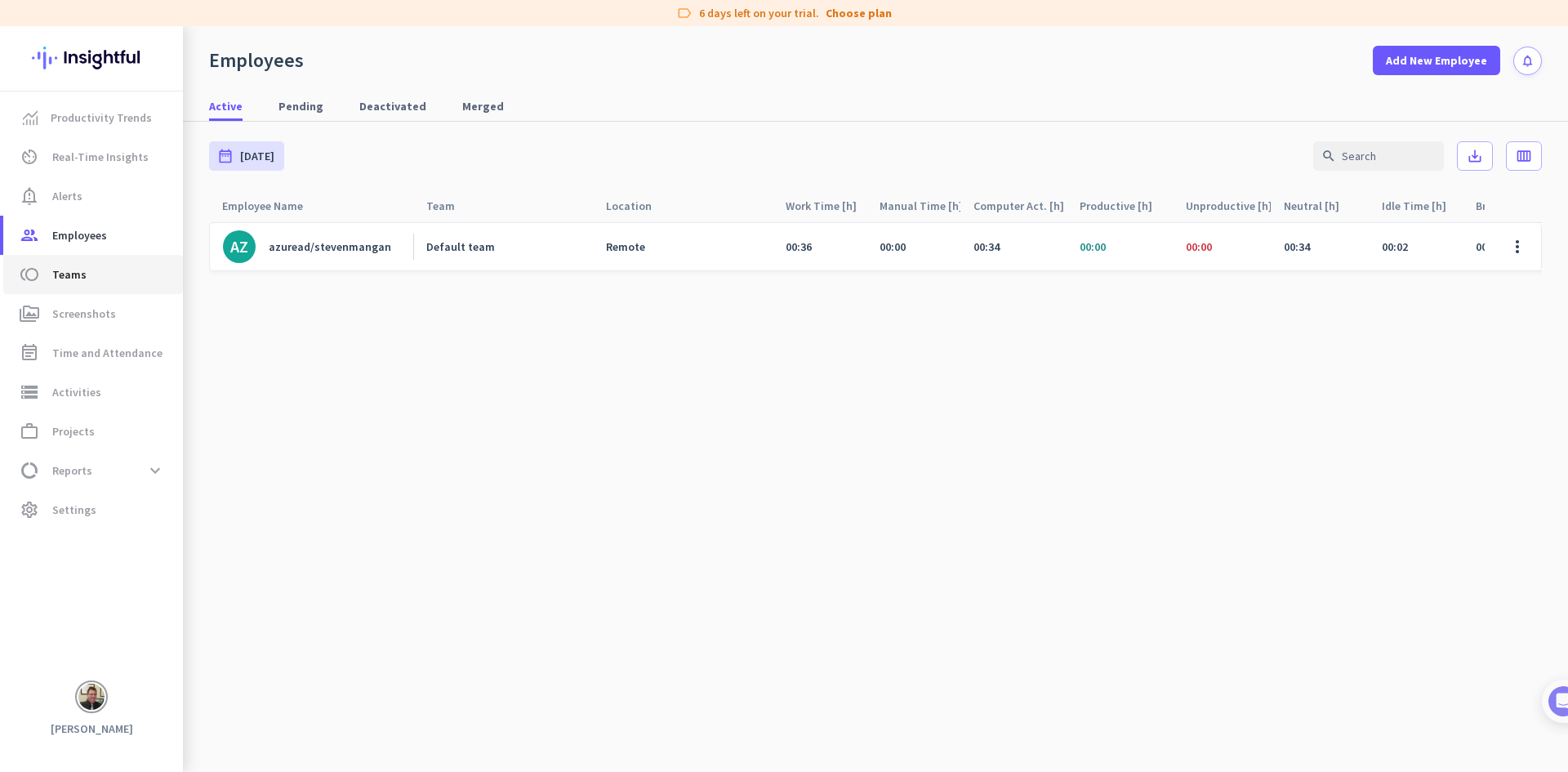
click at [81, 278] on span "Teams" at bounding box center [69, 274] width 34 height 19
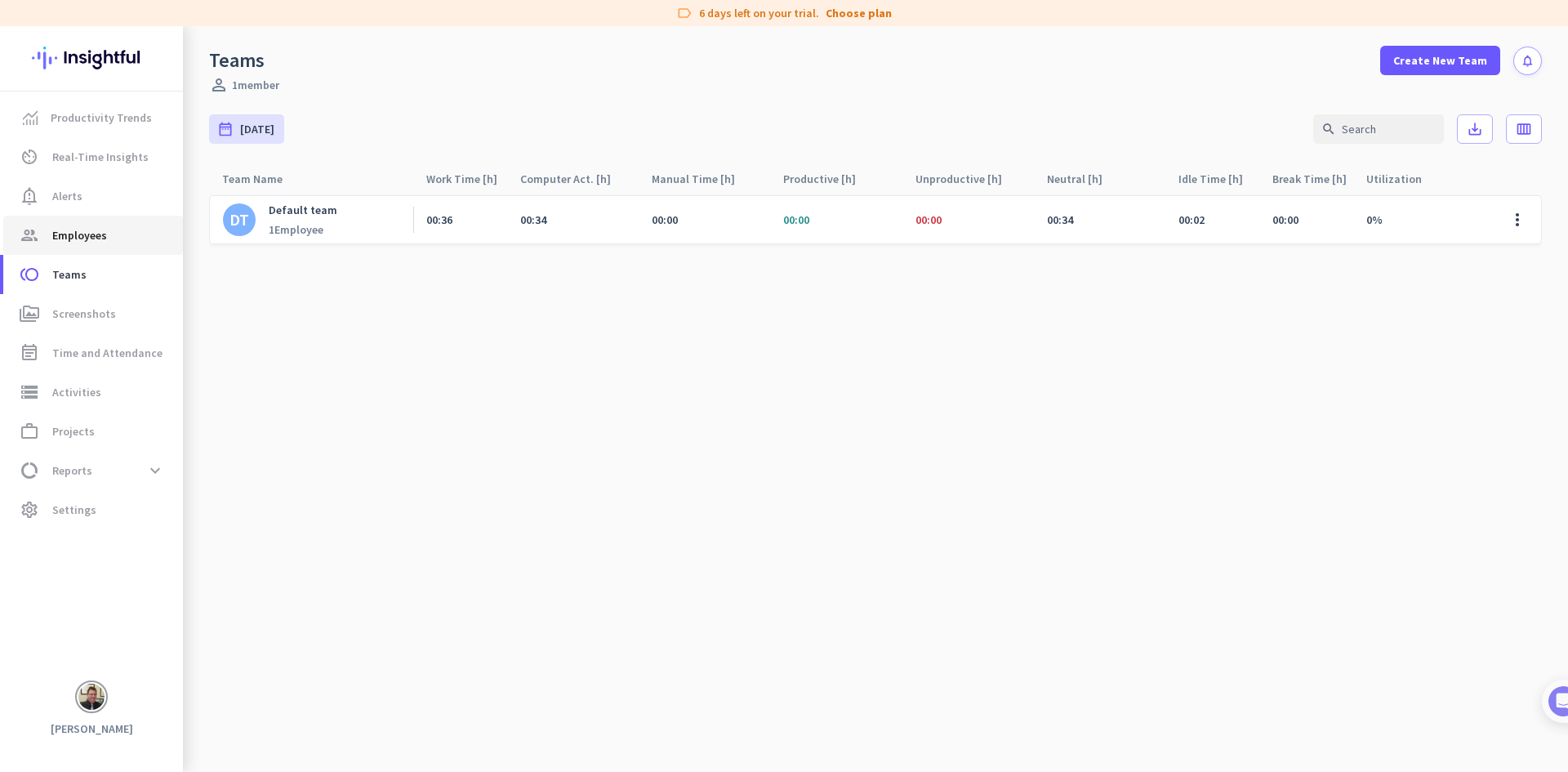
click at [85, 233] on span "Employees" at bounding box center [79, 235] width 54 height 19
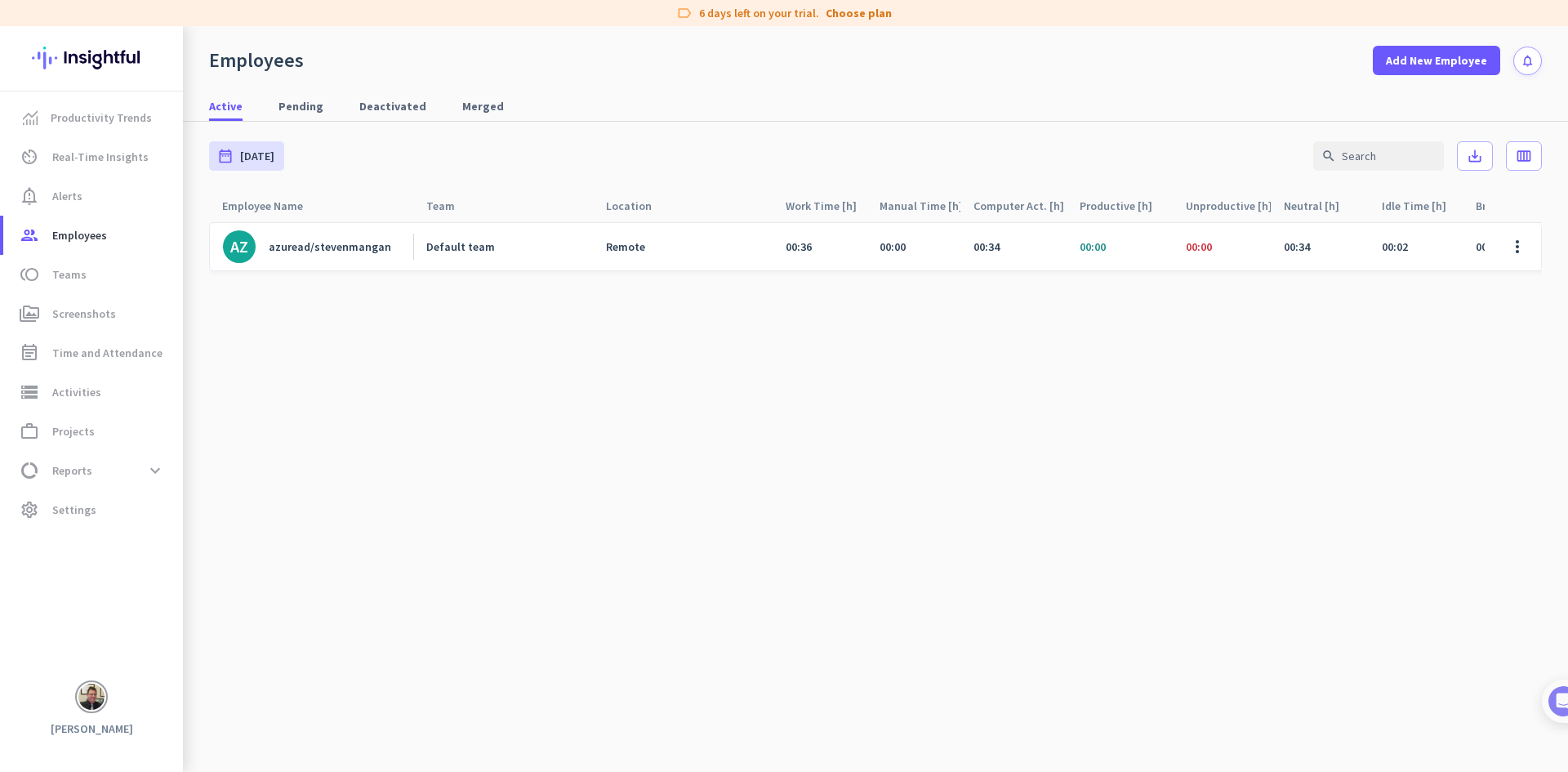
click at [342, 247] on div "azuread/stevenmangan" at bounding box center [330, 247] width 122 height 15
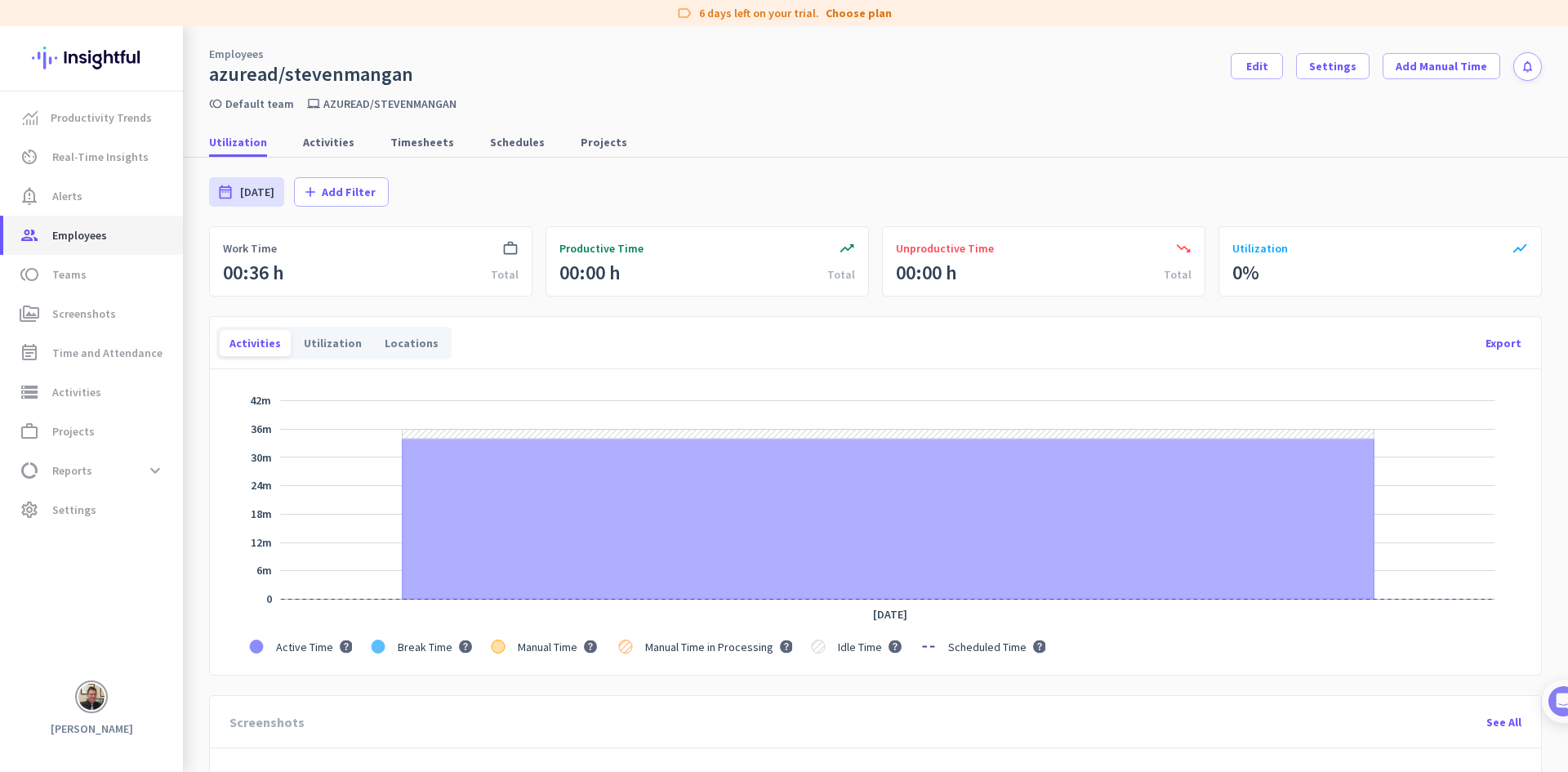
click at [75, 245] on link "group Employees" at bounding box center [93, 235] width 180 height 40
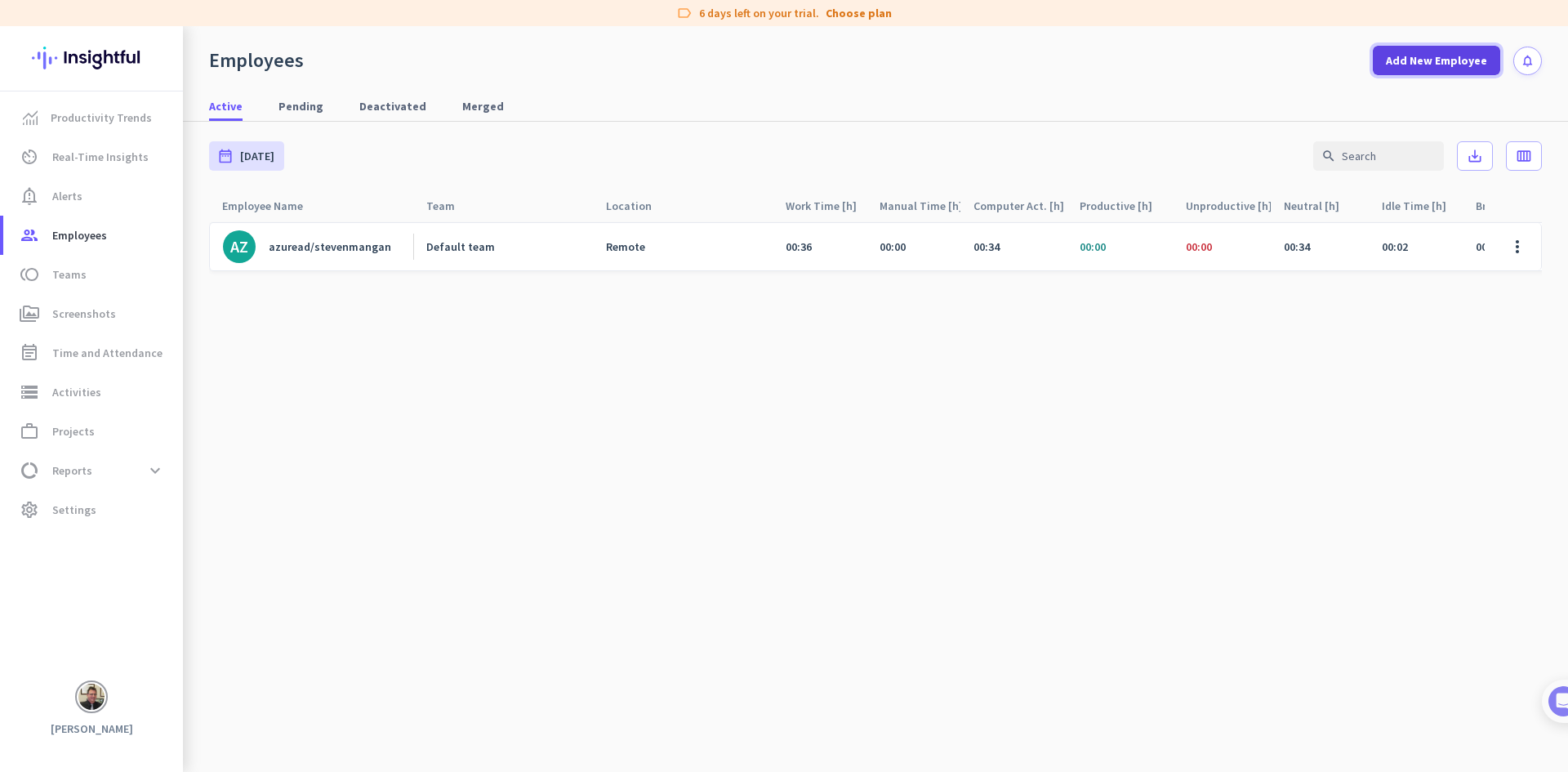
click at [1424, 54] on span "Add New Employee" at bounding box center [1436, 61] width 101 height 17
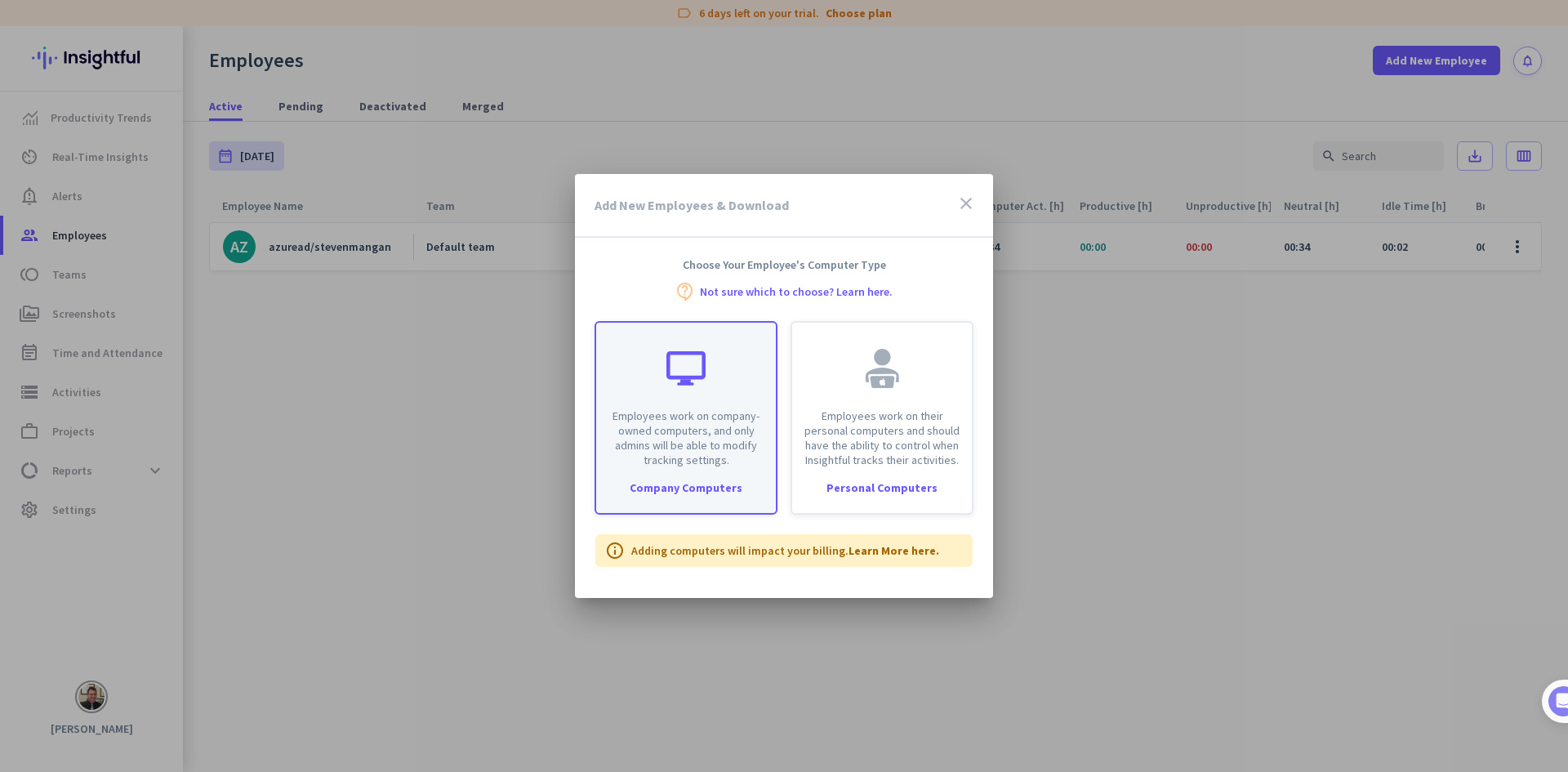
click at [662, 389] on div "Employees work on company-owned computers, and only admins will be able to modi…" at bounding box center [685, 394] width 180 height 145
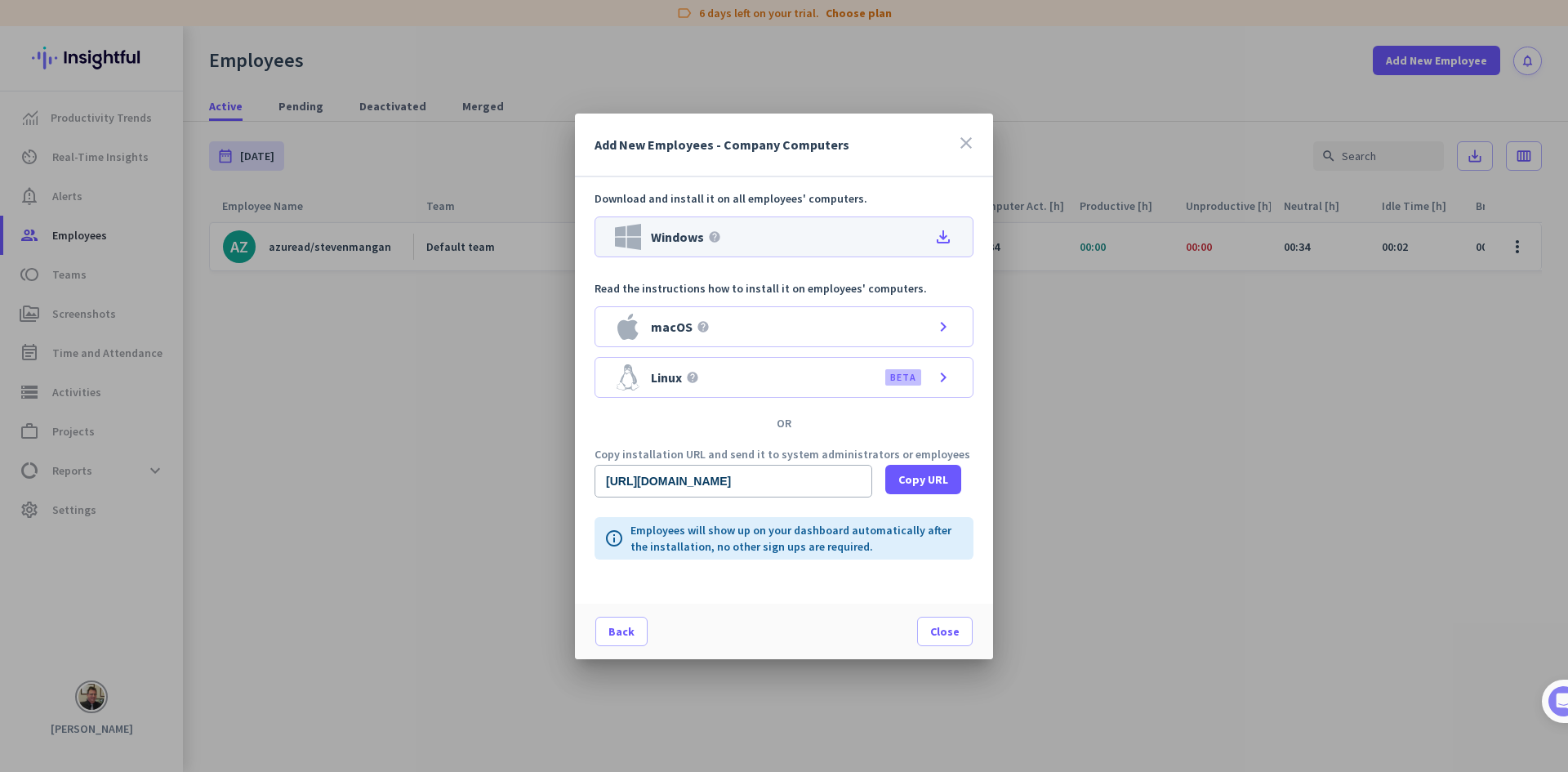
click at [805, 240] on div "Windows help file_download" at bounding box center [784, 237] width 378 height 41
click at [905, 473] on span "Copy URL" at bounding box center [923, 480] width 50 height 17
click at [949, 635] on span "Close" at bounding box center [945, 632] width 29 height 17
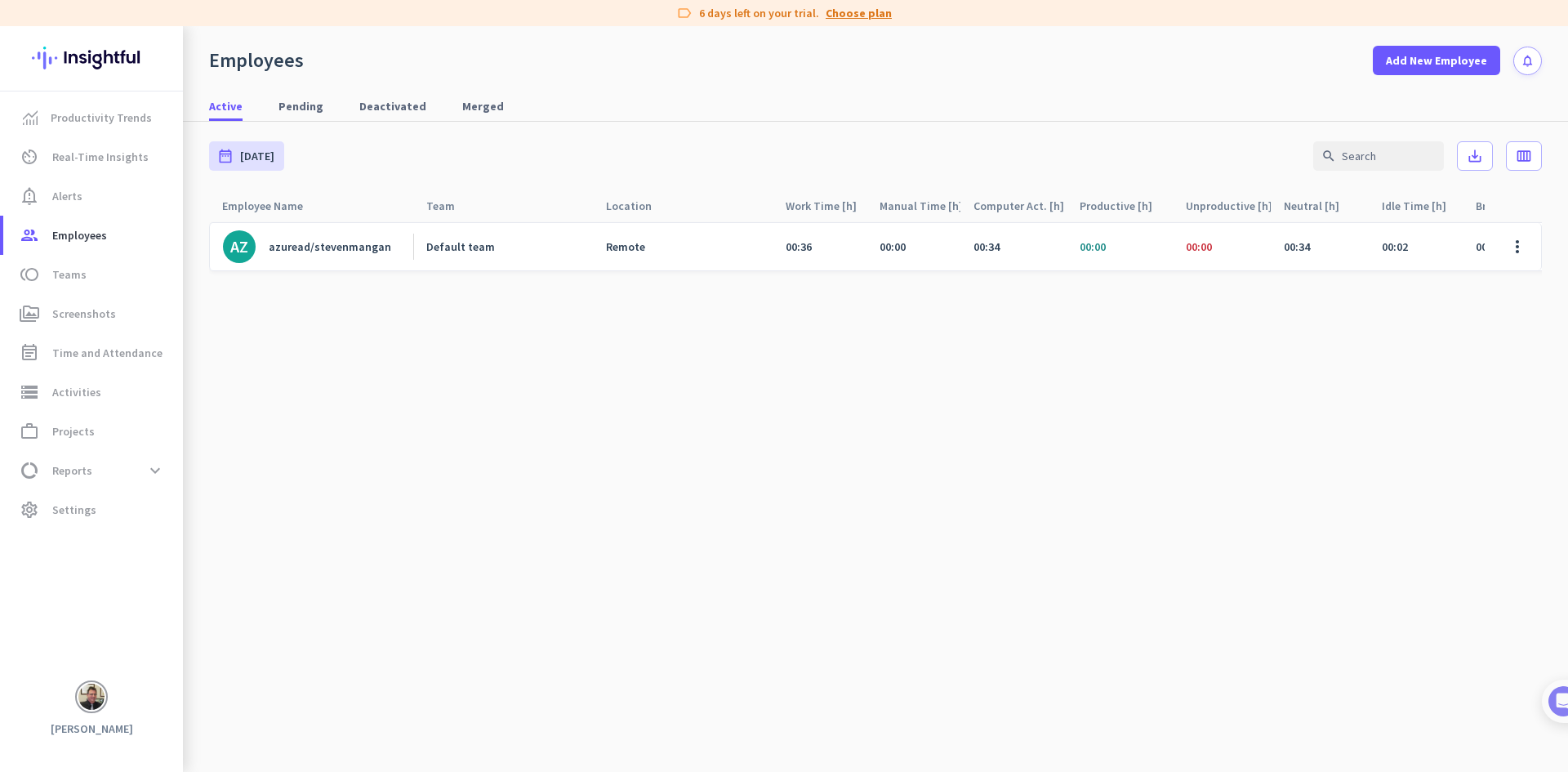
click at [855, 12] on link "Choose plan" at bounding box center [859, 13] width 66 height 17
